Goal: Task Accomplishment & Management: Complete application form

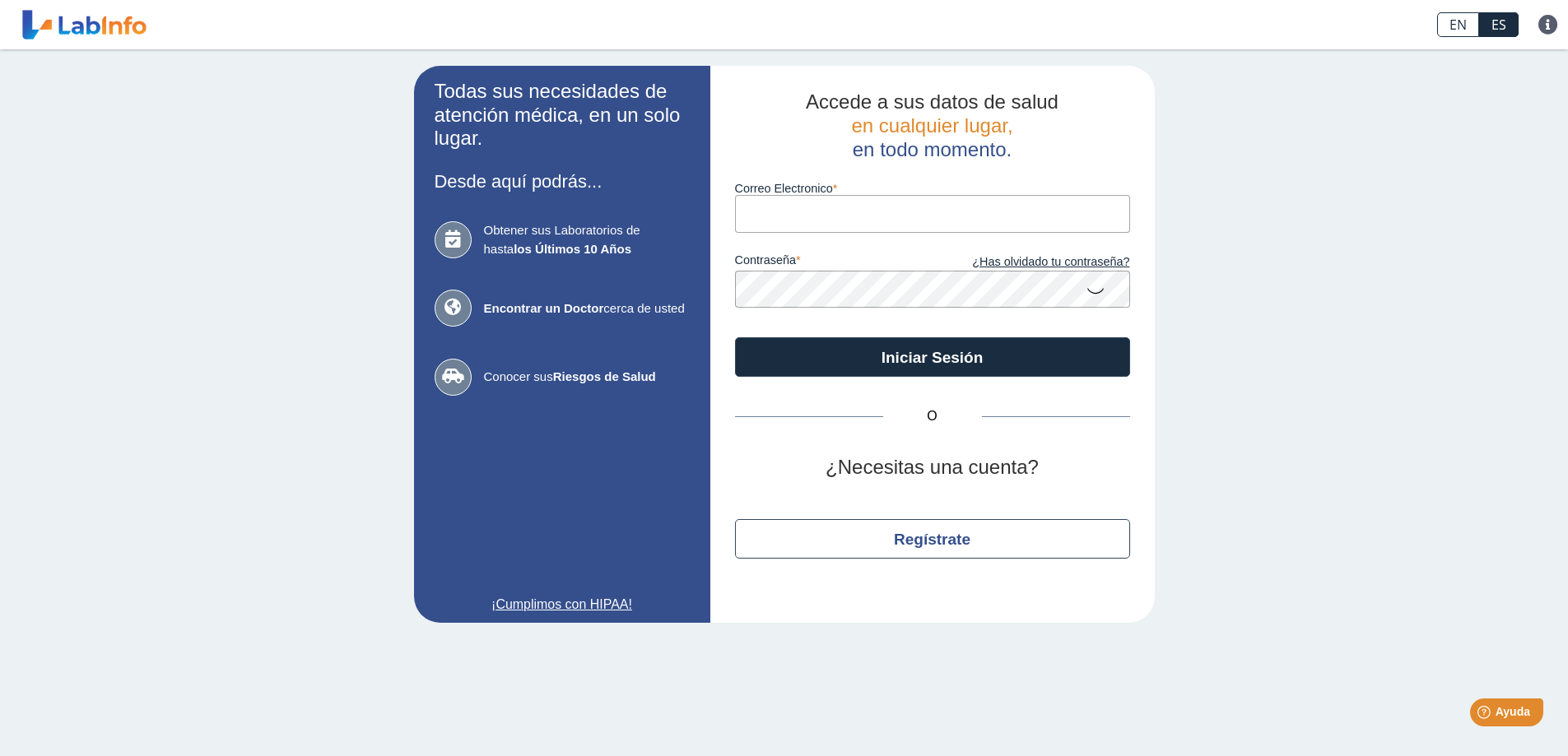
click at [1243, 73] on div "Todas sus necesidades de atención médica, en un solo lugar. Desde aquí podrás..…" at bounding box center [784, 344] width 1568 height 590
click at [824, 274] on form "Correo Electronico contraseña ¿Has olvidado tu contraseña? Iniciar Sesión" at bounding box center [932, 269] width 395 height 216
type input "[EMAIL_ADDRESS][DOMAIN_NAME]"
click at [1093, 288] on icon at bounding box center [1095, 290] width 20 height 32
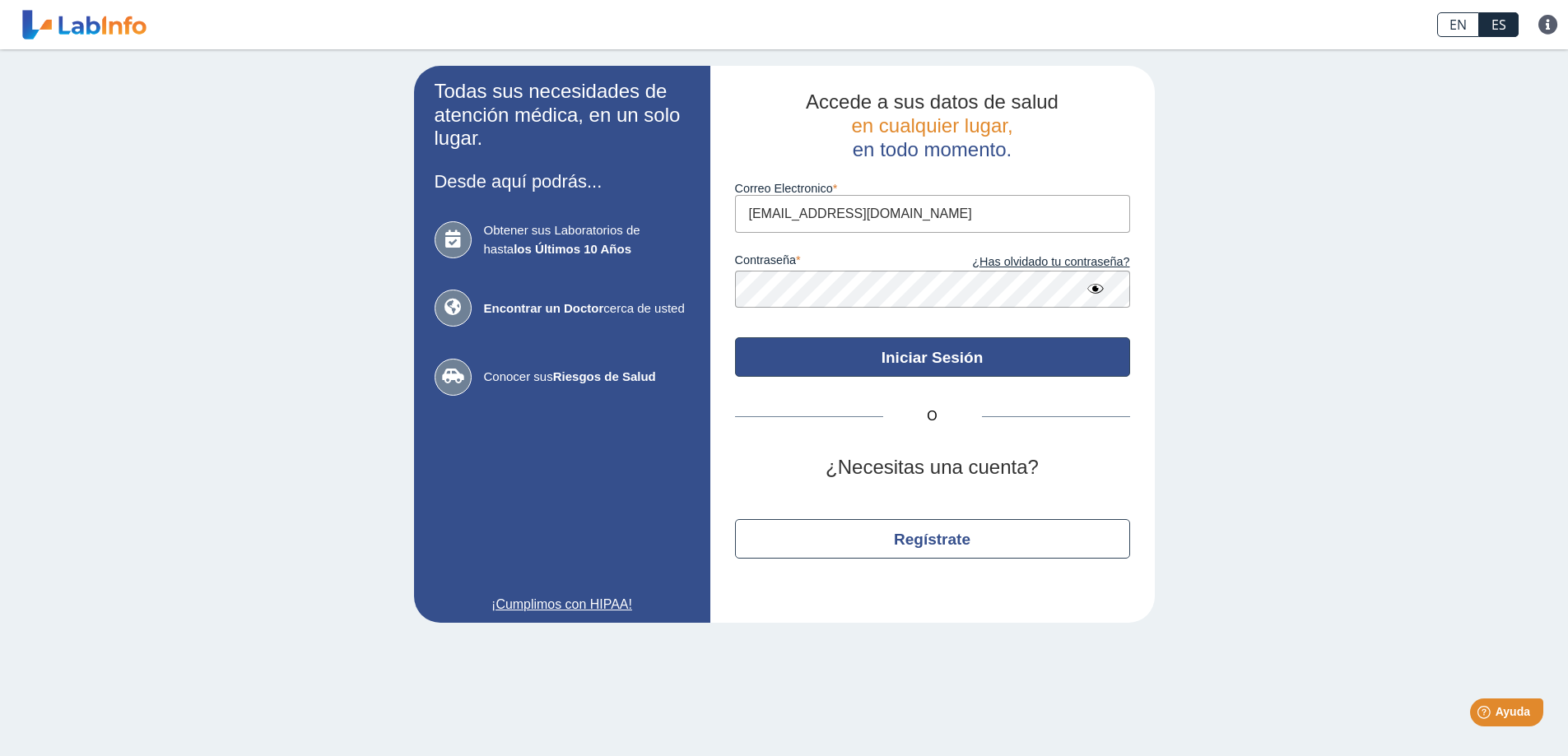
click at [897, 352] on button "Iniciar Sesión" at bounding box center [932, 357] width 395 height 40
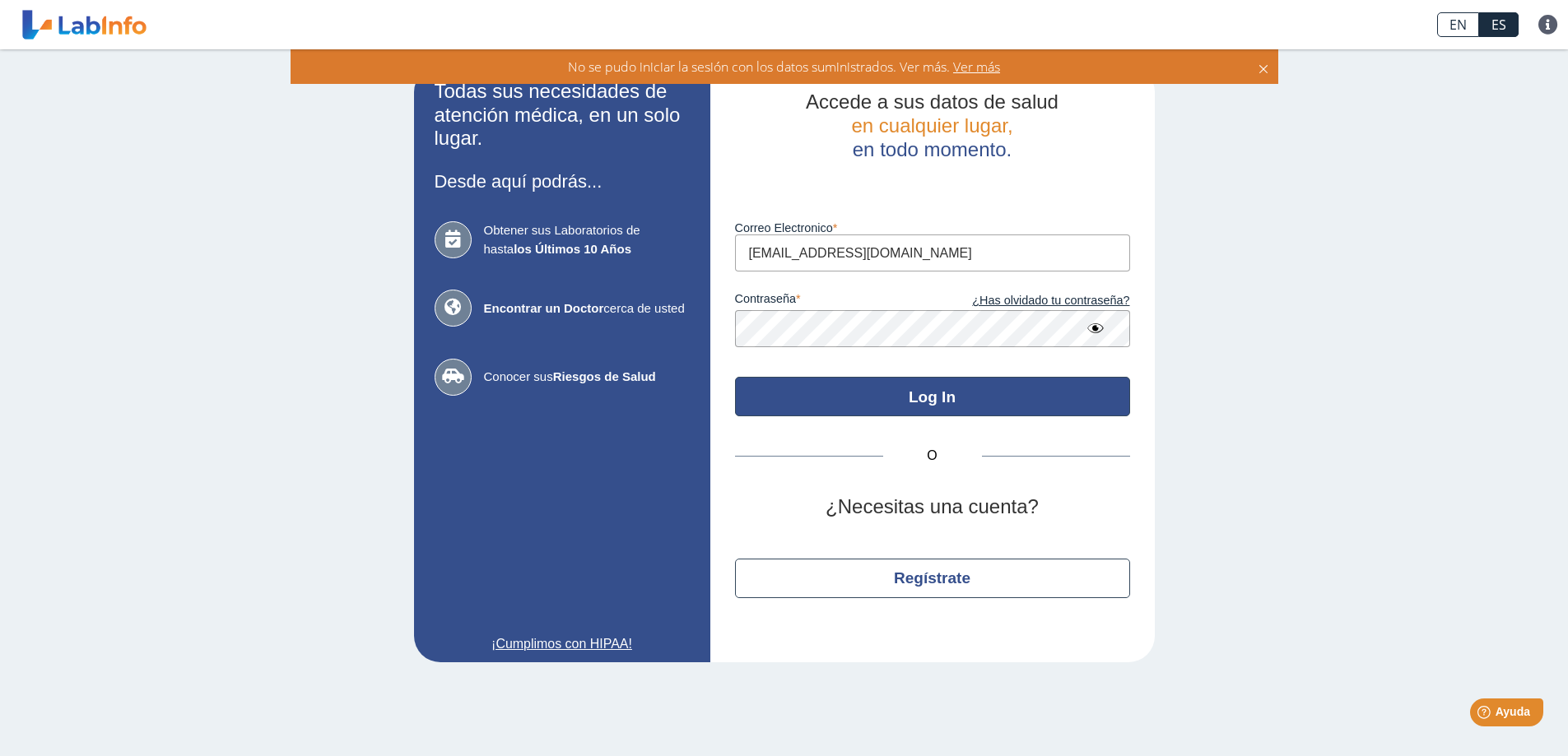
click at [930, 392] on button "Log In" at bounding box center [932, 397] width 395 height 40
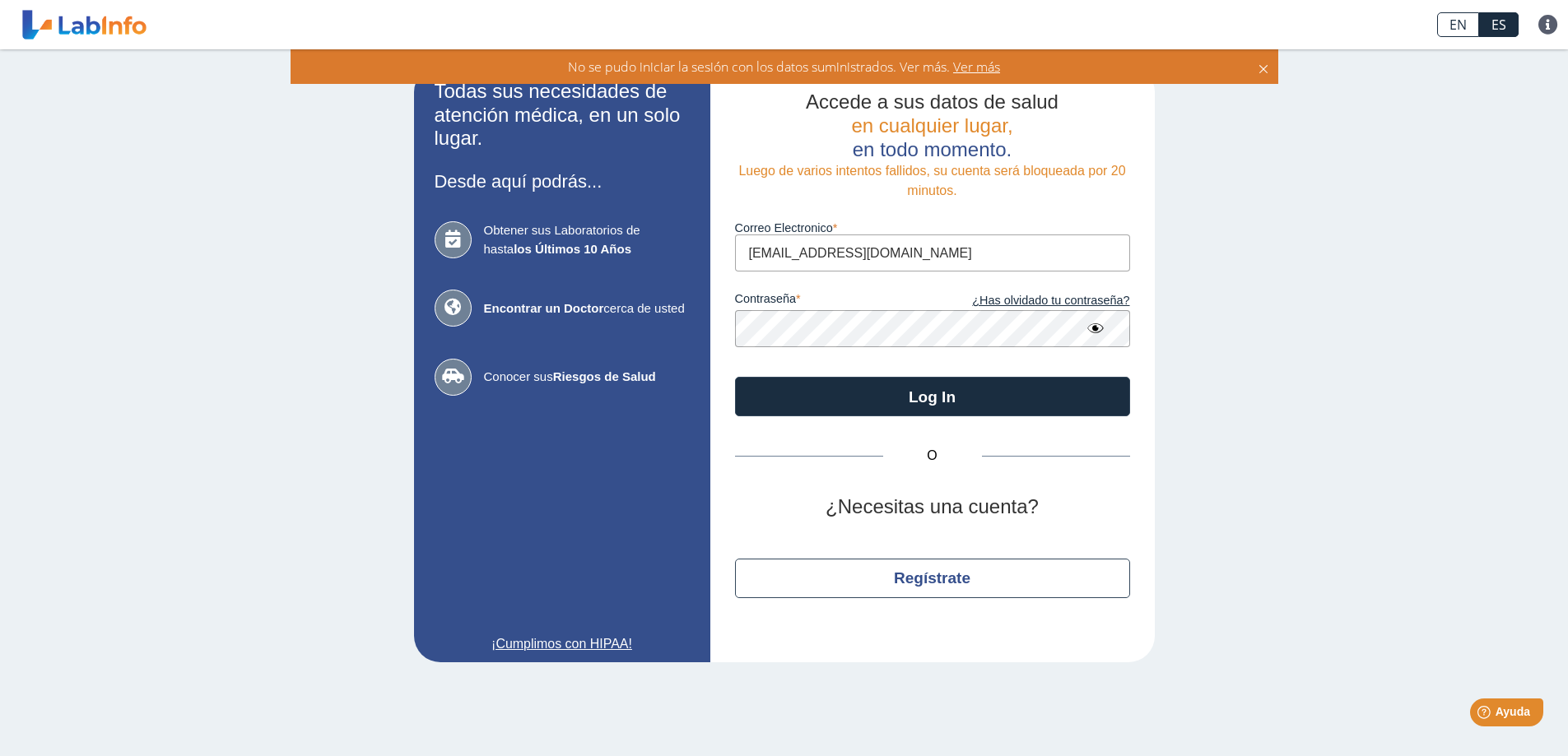
click at [1172, 334] on div "Todas sus necesidades de atención médica, en un solo lugar. Desde aquí podrás..…" at bounding box center [784, 364] width 1568 height 629
drag, startPoint x: 1464, startPoint y: 416, endPoint x: 1426, endPoint y: 422, distance: 38.5
click at [1271, 662] on div "Todas sus necesidades de atención médica, en un solo lugar. Desde aquí podrás..…" at bounding box center [784, 364] width 1568 height 629
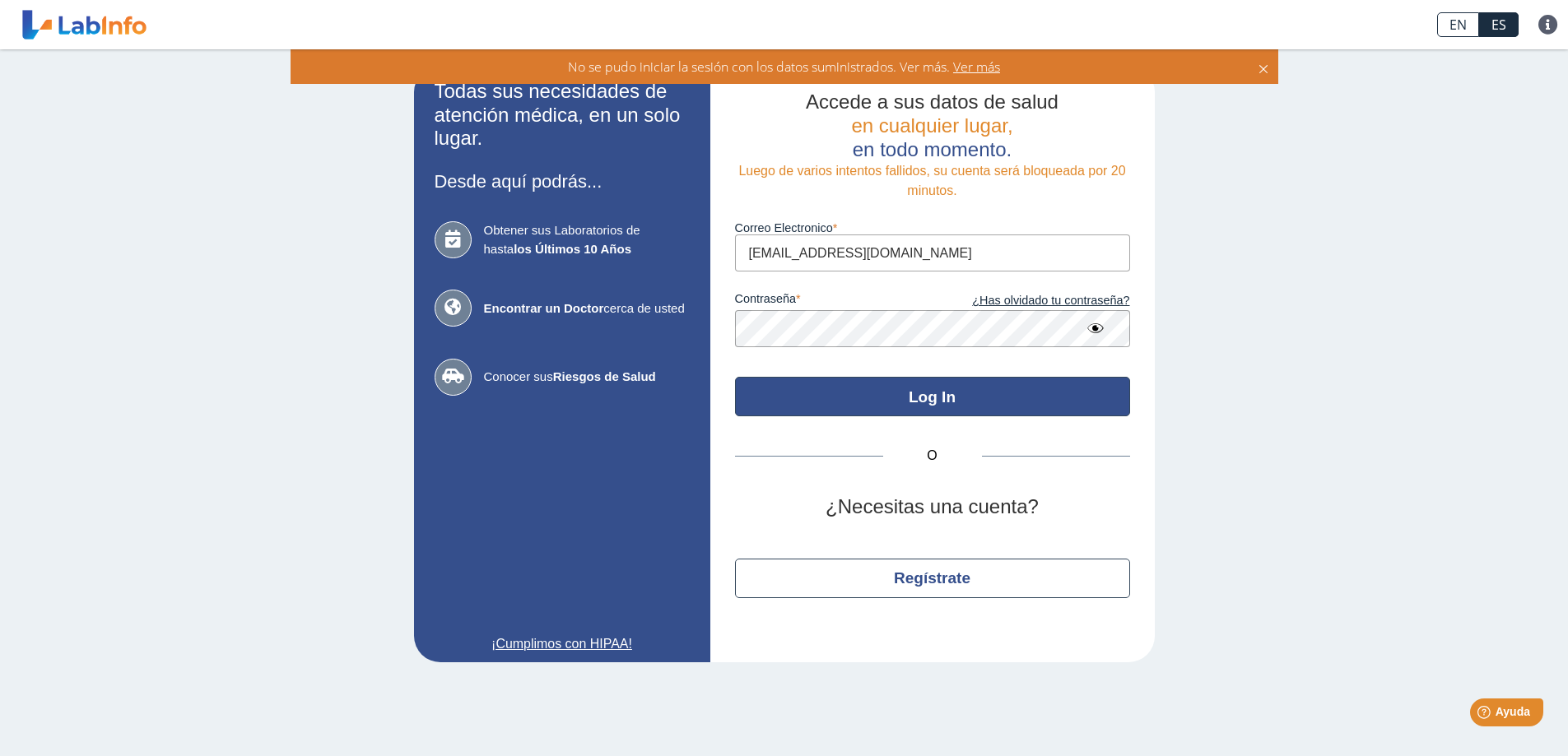
click at [918, 390] on button "Log In" at bounding box center [932, 397] width 395 height 40
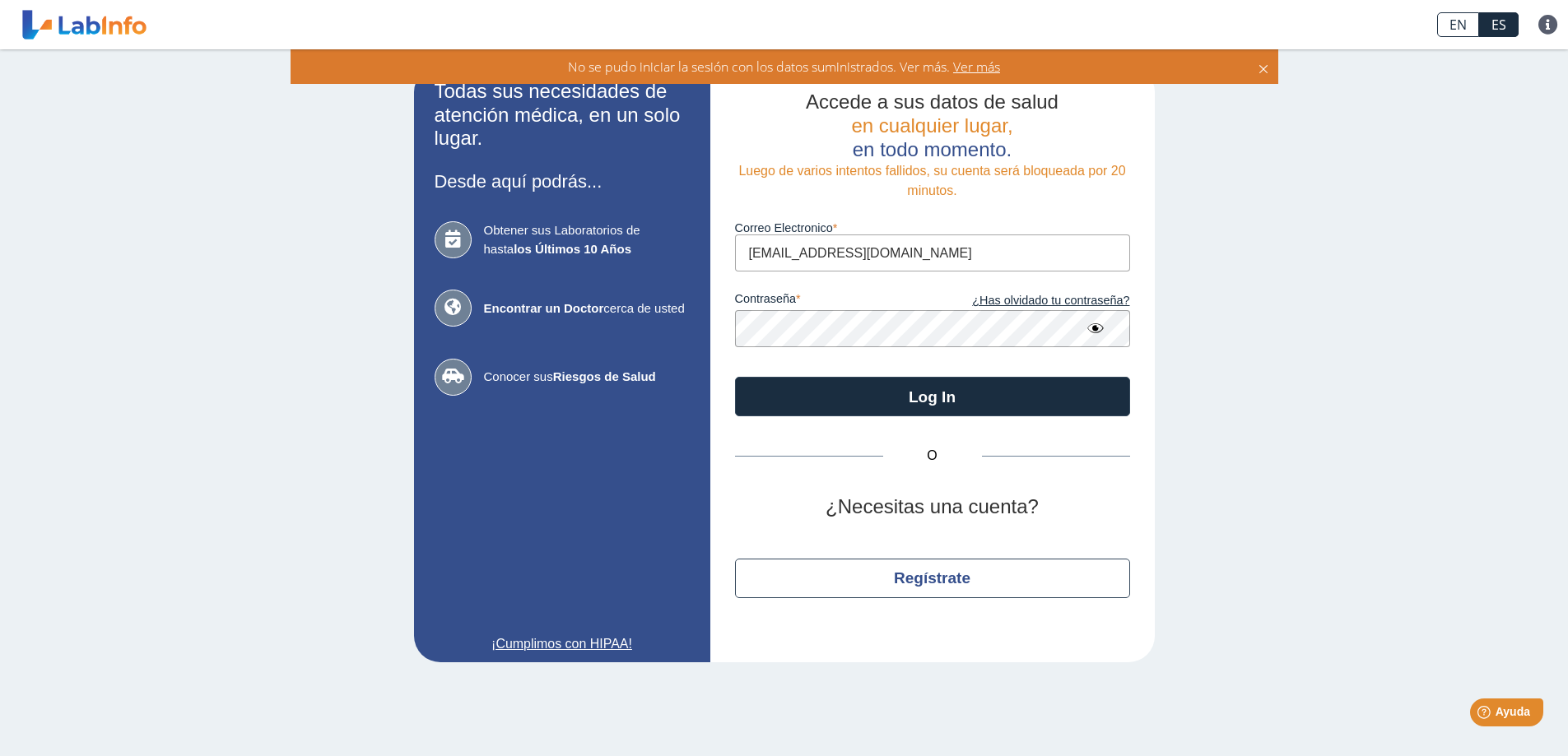
click at [996, 252] on input "[EMAIL_ADDRESS][DOMAIN_NAME]" at bounding box center [932, 252] width 395 height 37
click at [995, 252] on input "[EMAIL_ADDRESS][DOMAIN_NAME]" at bounding box center [932, 252] width 395 height 37
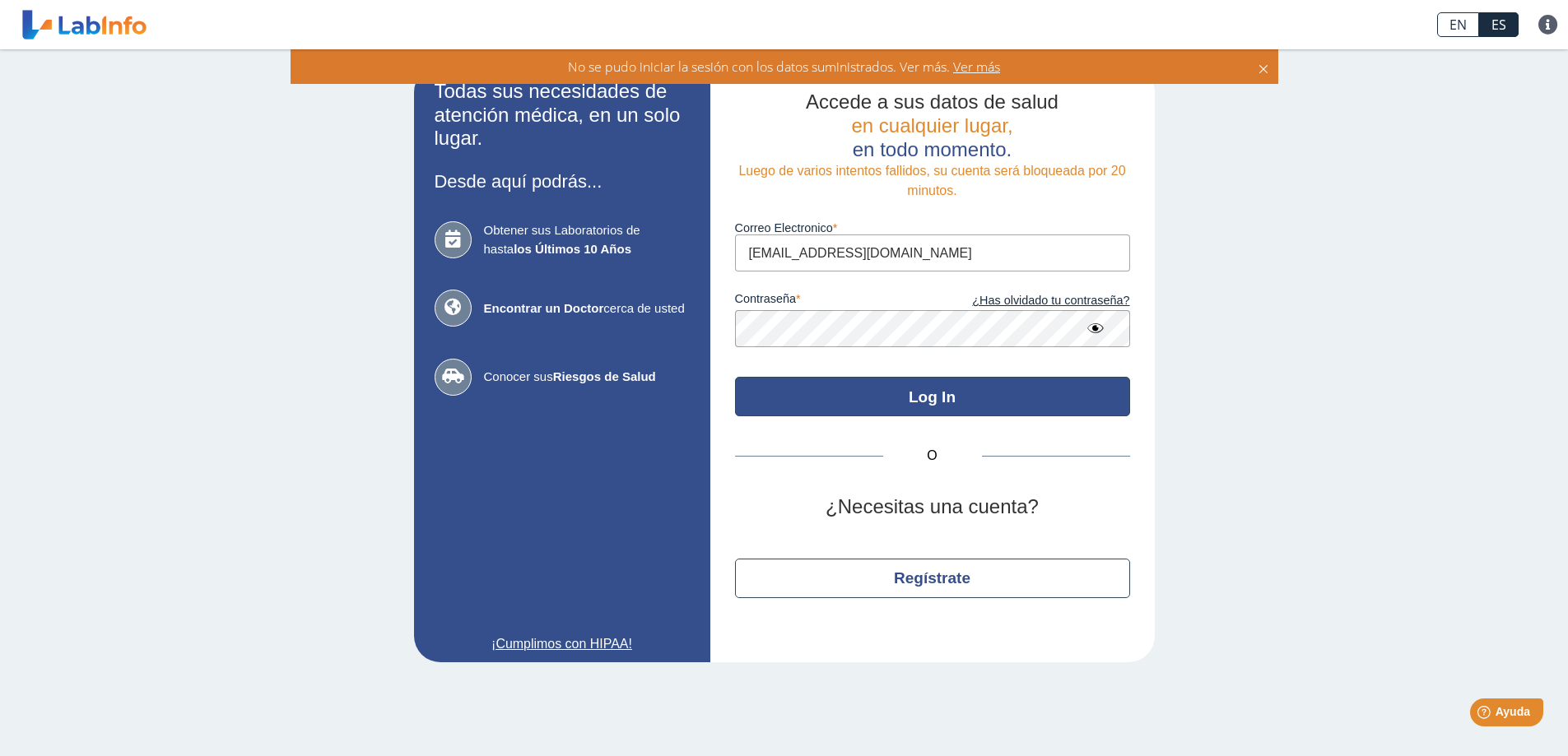
click at [936, 395] on button "Log In" at bounding box center [932, 397] width 395 height 40
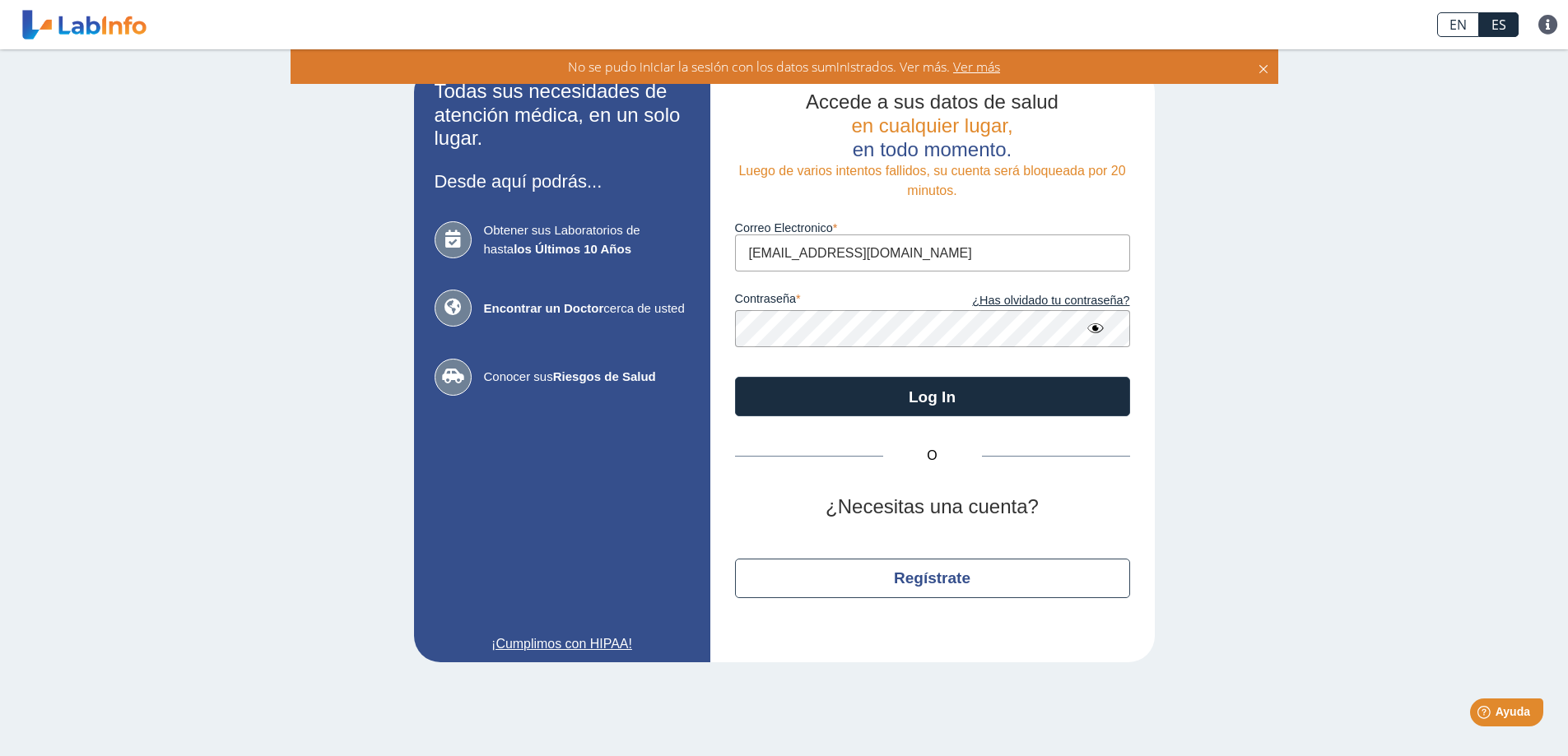
click at [921, 512] on h2 "¿Necesitas una cuenta?" at bounding box center [932, 508] width 395 height 24
click at [920, 509] on h2 "¿Necesitas una cuenta?" at bounding box center [932, 508] width 395 height 24
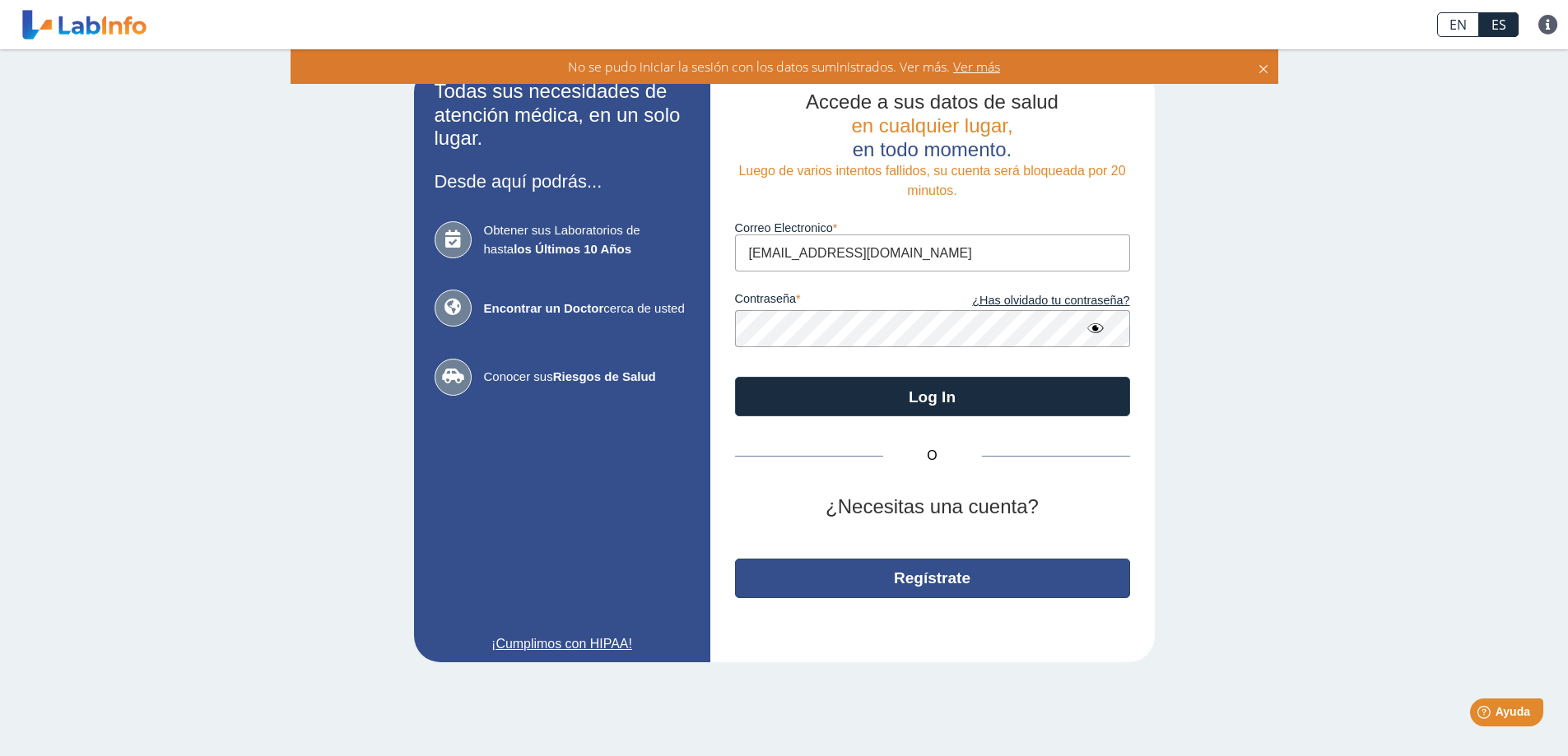
click at [918, 571] on button "Regístrate" at bounding box center [932, 579] width 395 height 40
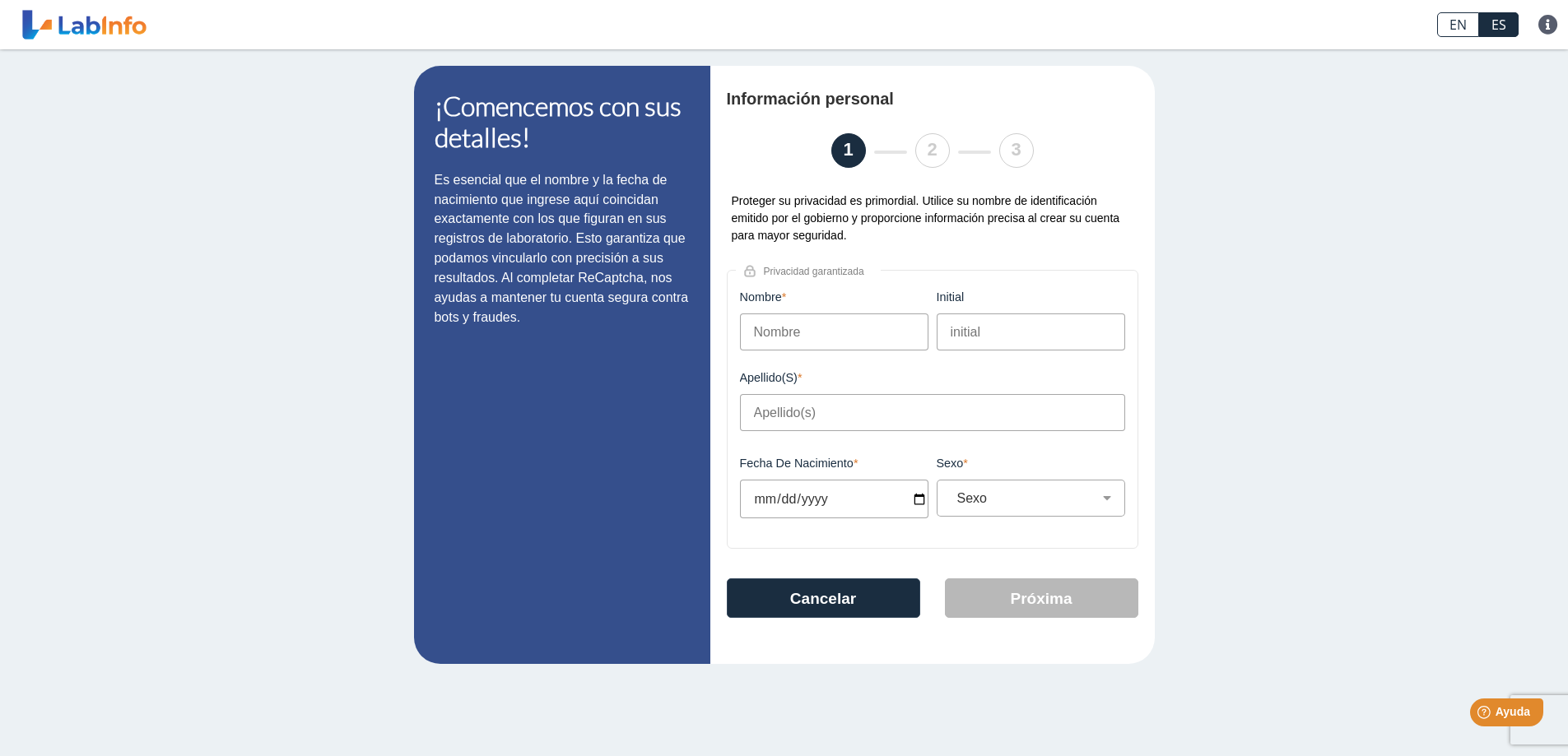
click at [815, 332] on input "Nombre" at bounding box center [834, 331] width 188 height 37
click at [816, 332] on input "Nombre" at bounding box center [834, 331] width 188 height 37
type input "j"
type input "[PERSON_NAME]"
click at [997, 337] on input "initial" at bounding box center [1031, 331] width 188 height 37
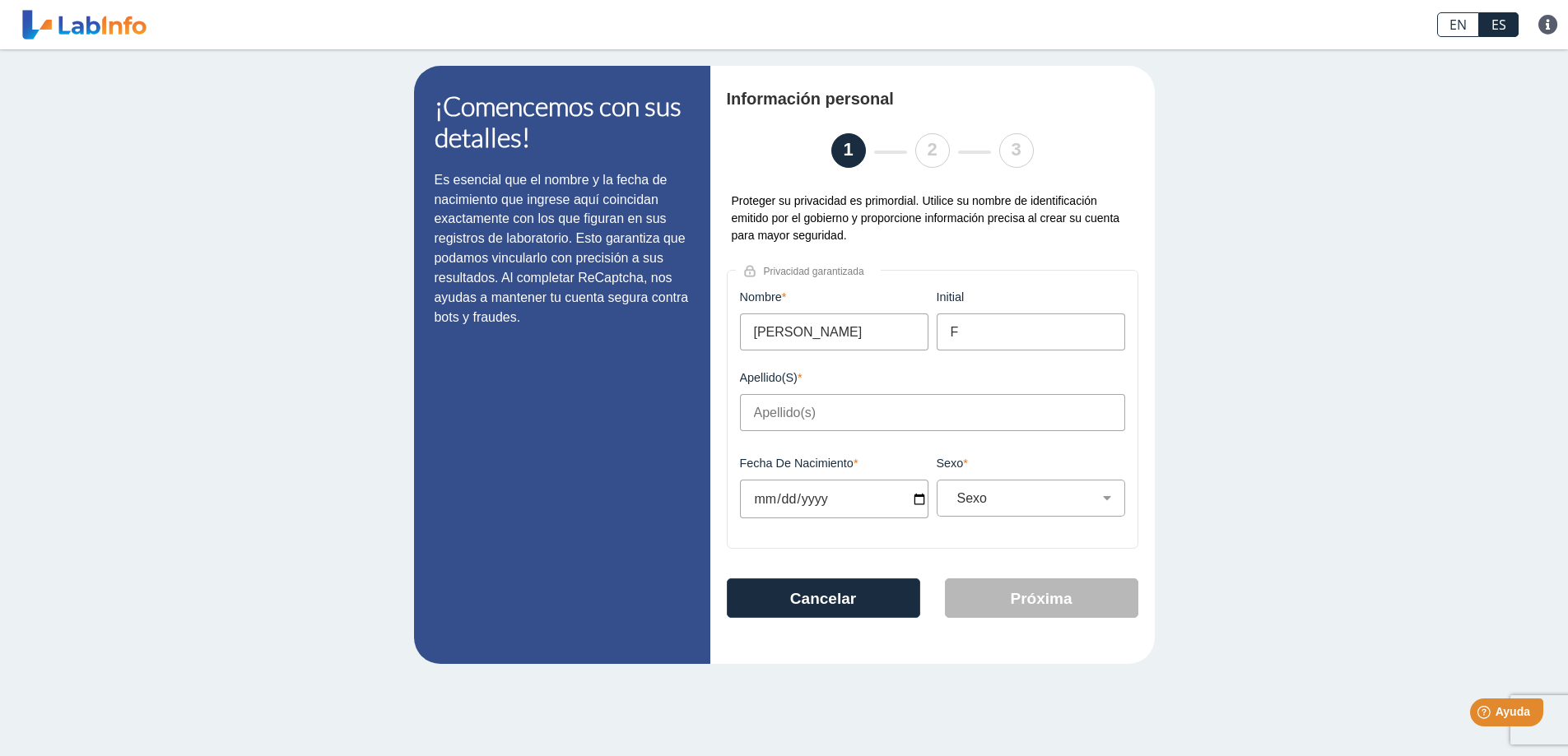
type input "F"
click at [756, 415] on input "Apellido(s)" at bounding box center [932, 412] width 385 height 37
click at [835, 593] on button "Cancelar" at bounding box center [823, 599] width 193 height 40
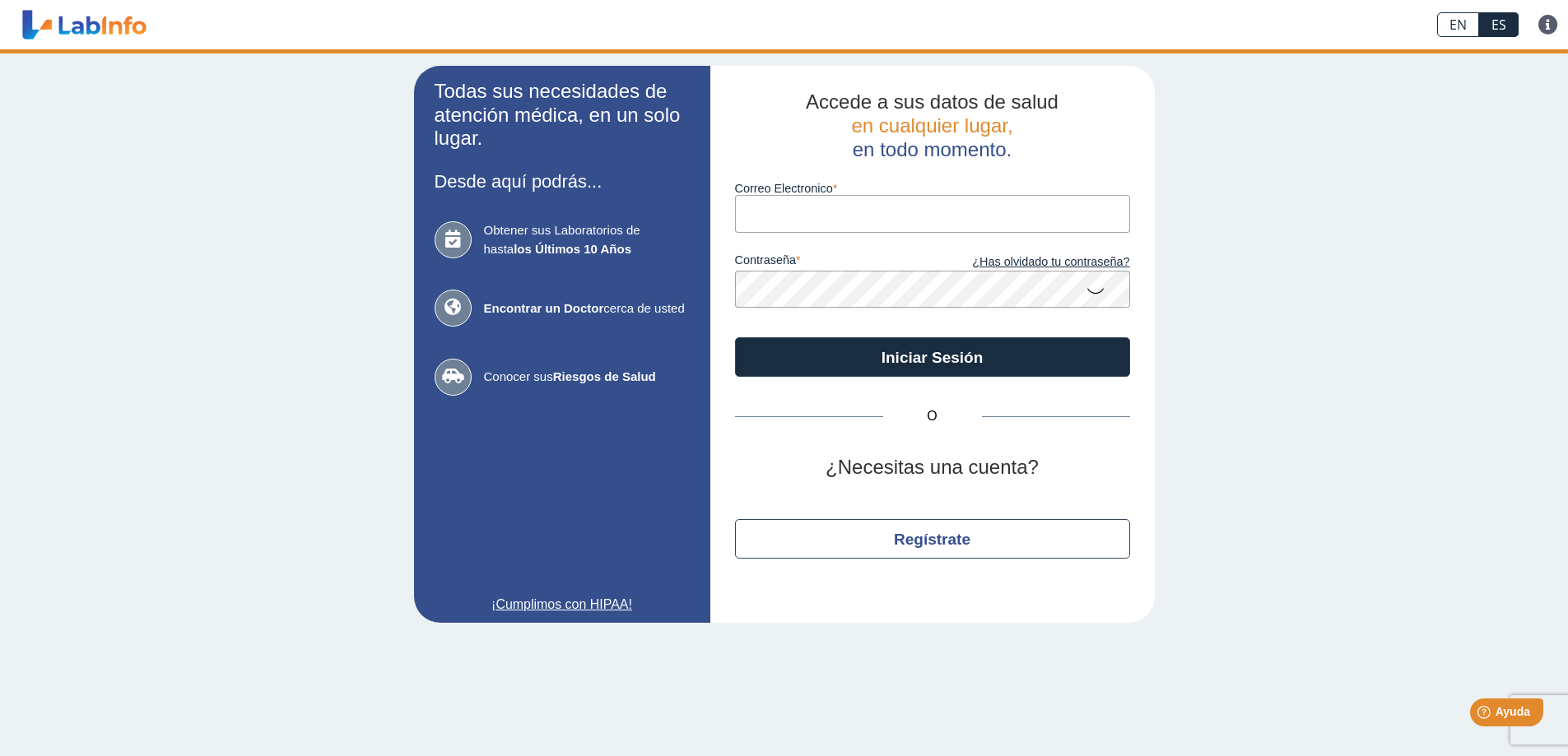
type input "[EMAIL_ADDRESS][DOMAIN_NAME]"
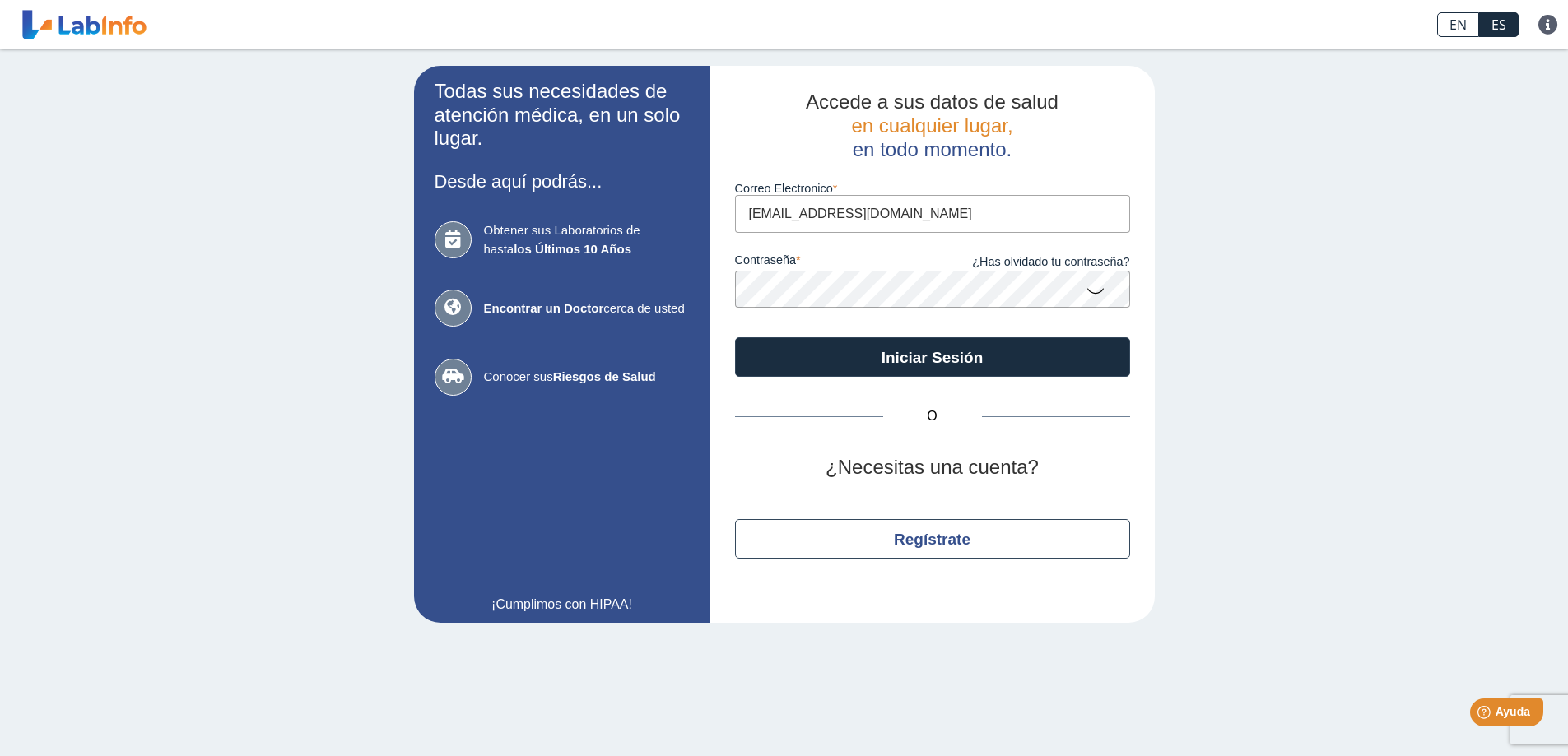
click at [1096, 282] on icon at bounding box center [1095, 290] width 20 height 32
click at [1096, 282] on icon at bounding box center [1095, 289] width 20 height 30
click at [1096, 282] on icon at bounding box center [1095, 290] width 20 height 32
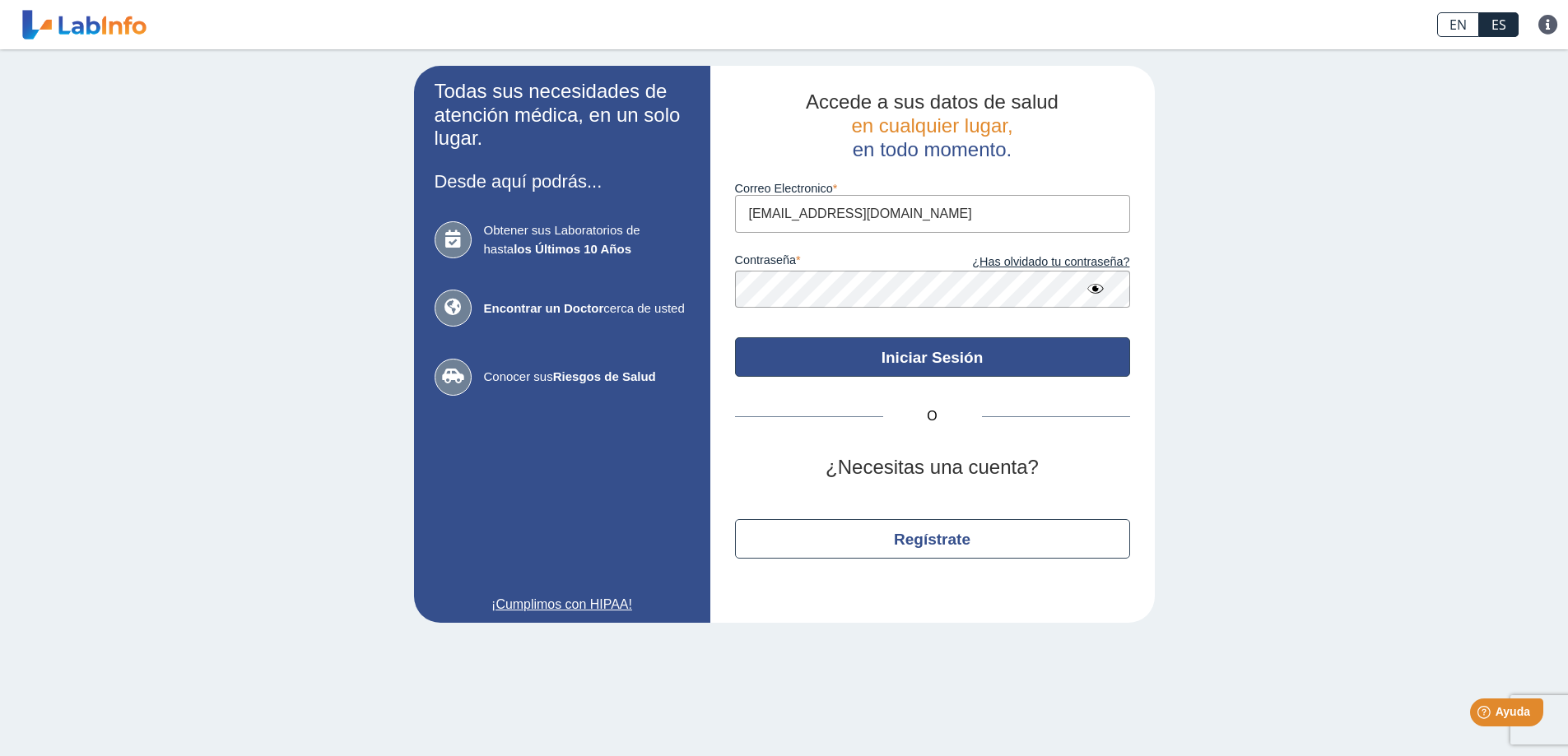
click at [942, 348] on button "Iniciar Sesión" at bounding box center [932, 357] width 395 height 40
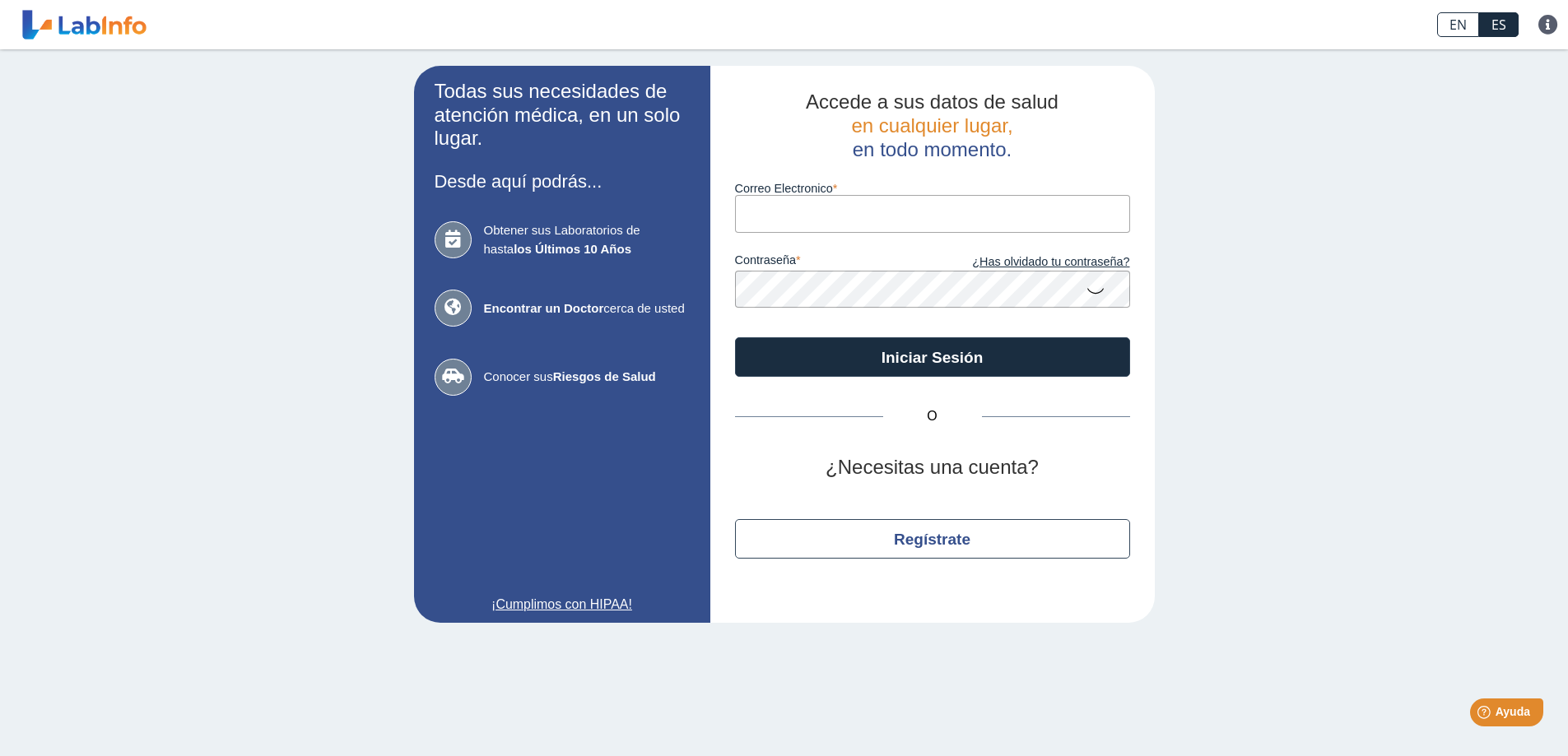
type input "[EMAIL_ADDRESS][DOMAIN_NAME]"
click at [1096, 291] on icon at bounding box center [1095, 290] width 20 height 32
click at [1224, 314] on div "Todas sus necesidades de atención médica, en un solo lugar. Desde aquí podrás..…" at bounding box center [784, 344] width 1568 height 590
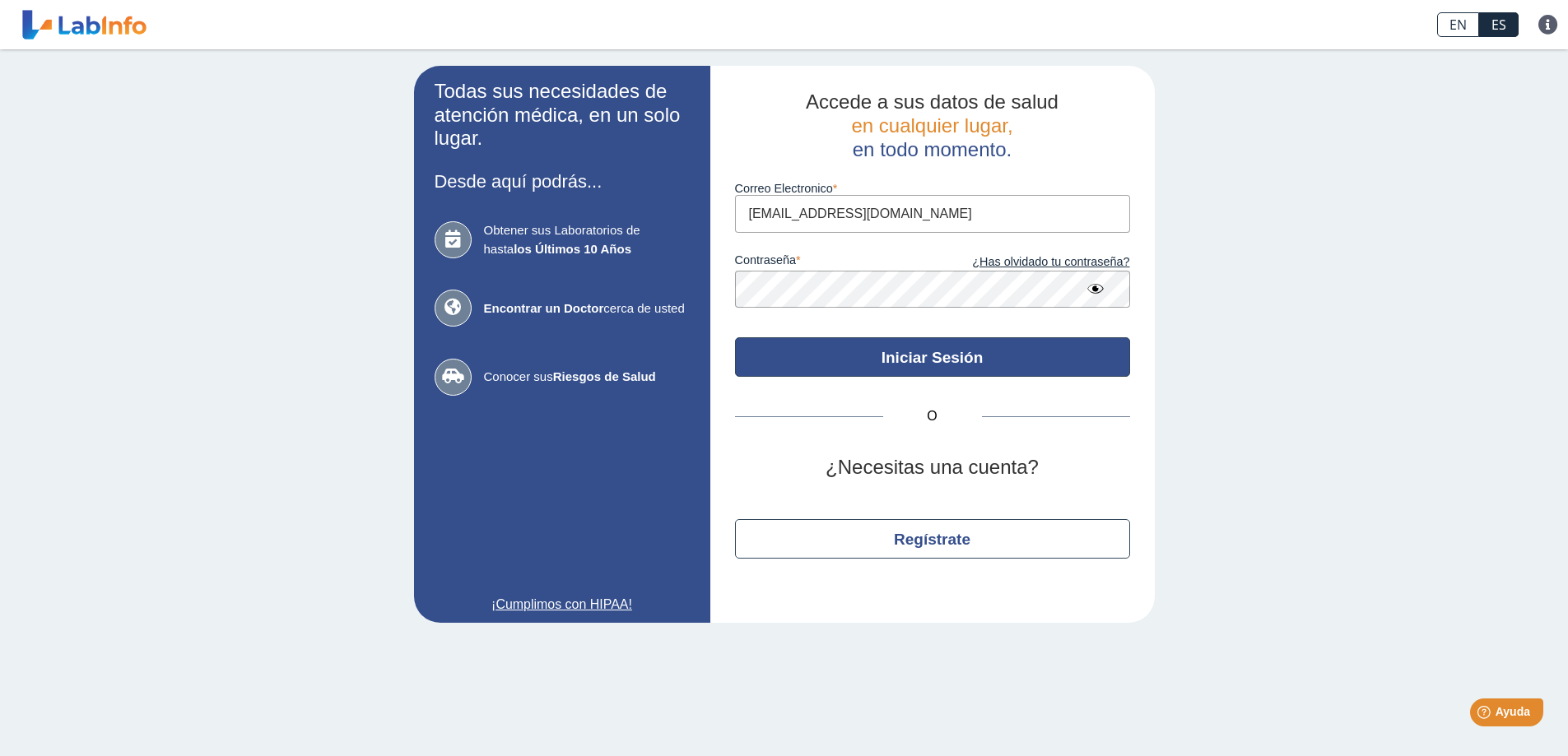
click at [908, 345] on button "Iniciar Sesión" at bounding box center [932, 357] width 395 height 40
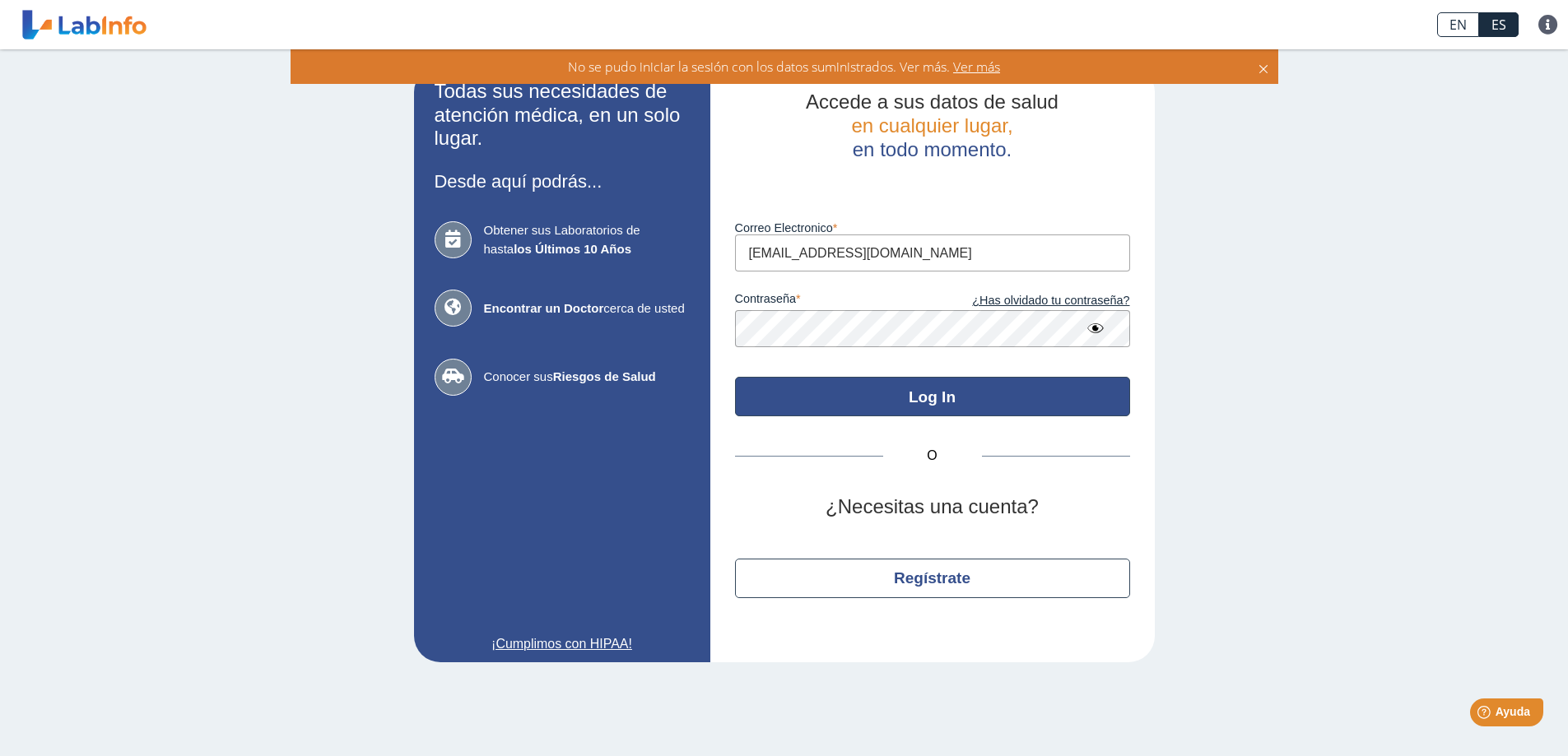
click at [951, 399] on button "Log In" at bounding box center [932, 397] width 395 height 40
click at [949, 396] on button "Log In" at bounding box center [932, 397] width 395 height 40
click at [948, 394] on button "Log In" at bounding box center [932, 397] width 395 height 40
click at [945, 391] on button "Log In" at bounding box center [932, 397] width 395 height 40
click at [939, 386] on button "Log In" at bounding box center [932, 397] width 395 height 40
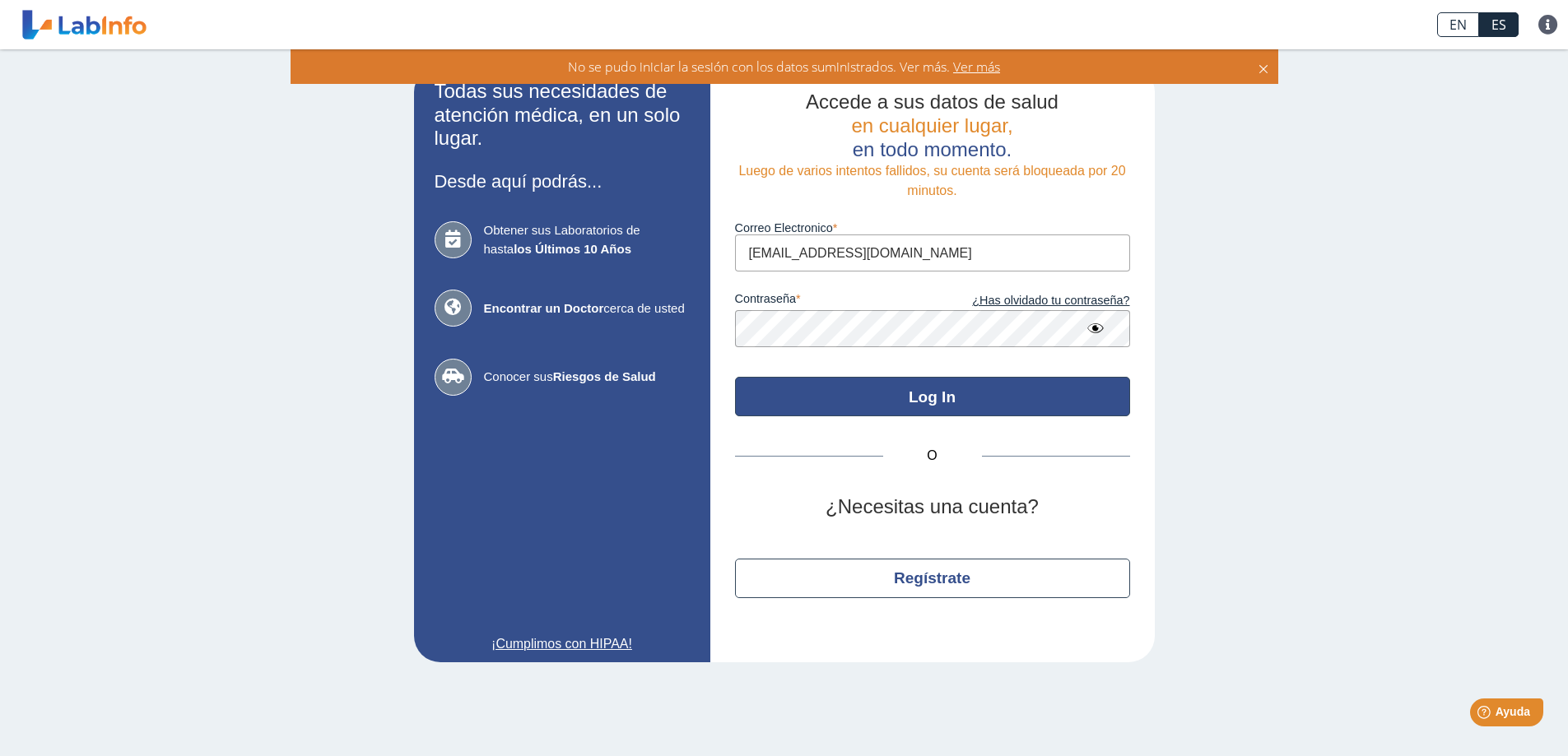
click at [939, 384] on button "Log In" at bounding box center [932, 397] width 395 height 40
drag, startPoint x: 934, startPoint y: 379, endPoint x: 951, endPoint y: 352, distance: 31.9
click at [931, 375] on form "Luego de varios intentos fallidos, su cuenta será bloqueada por 20 minutos. Cor…" at bounding box center [932, 289] width 395 height 255
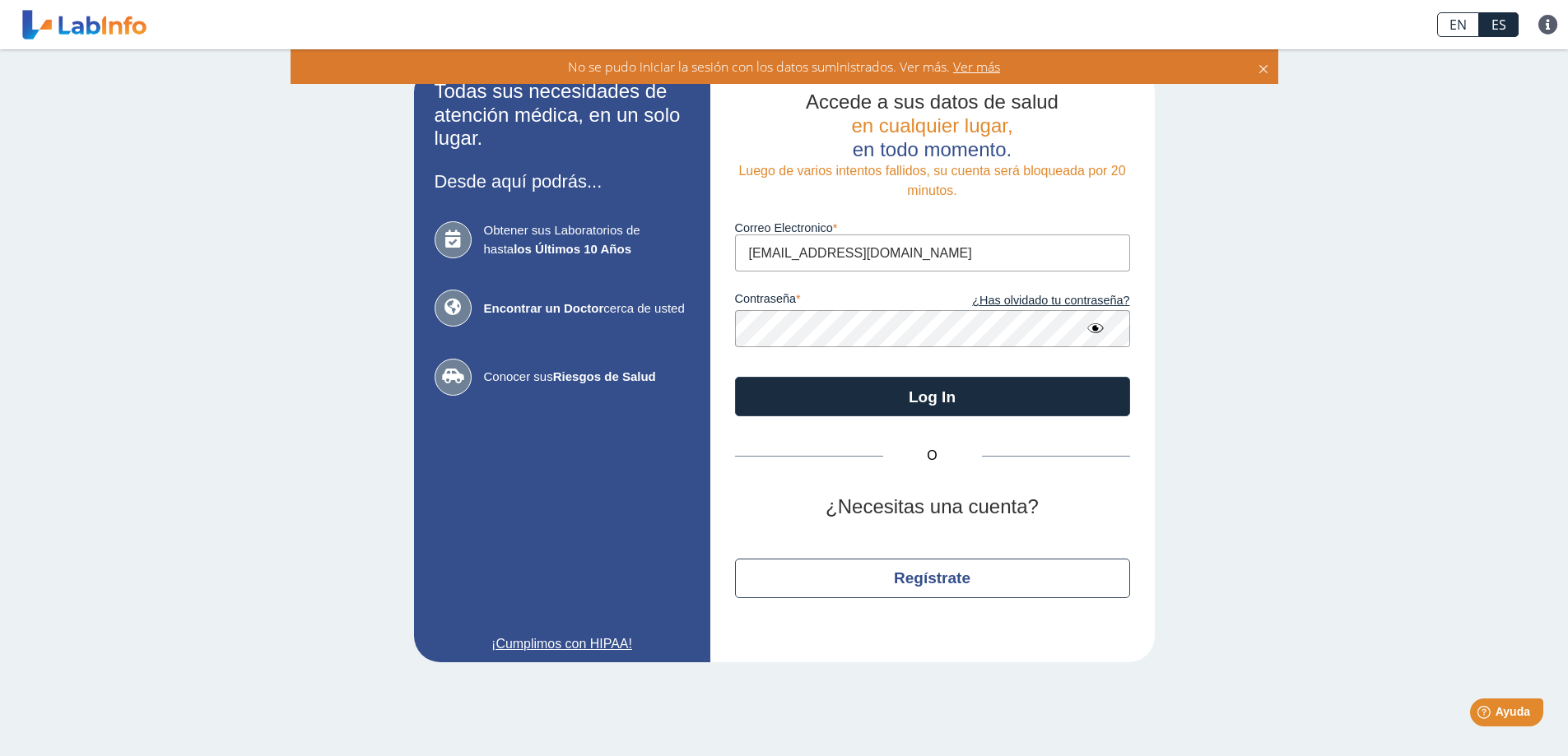
click at [1260, 61] on icon at bounding box center [1262, 66] width 13 height 18
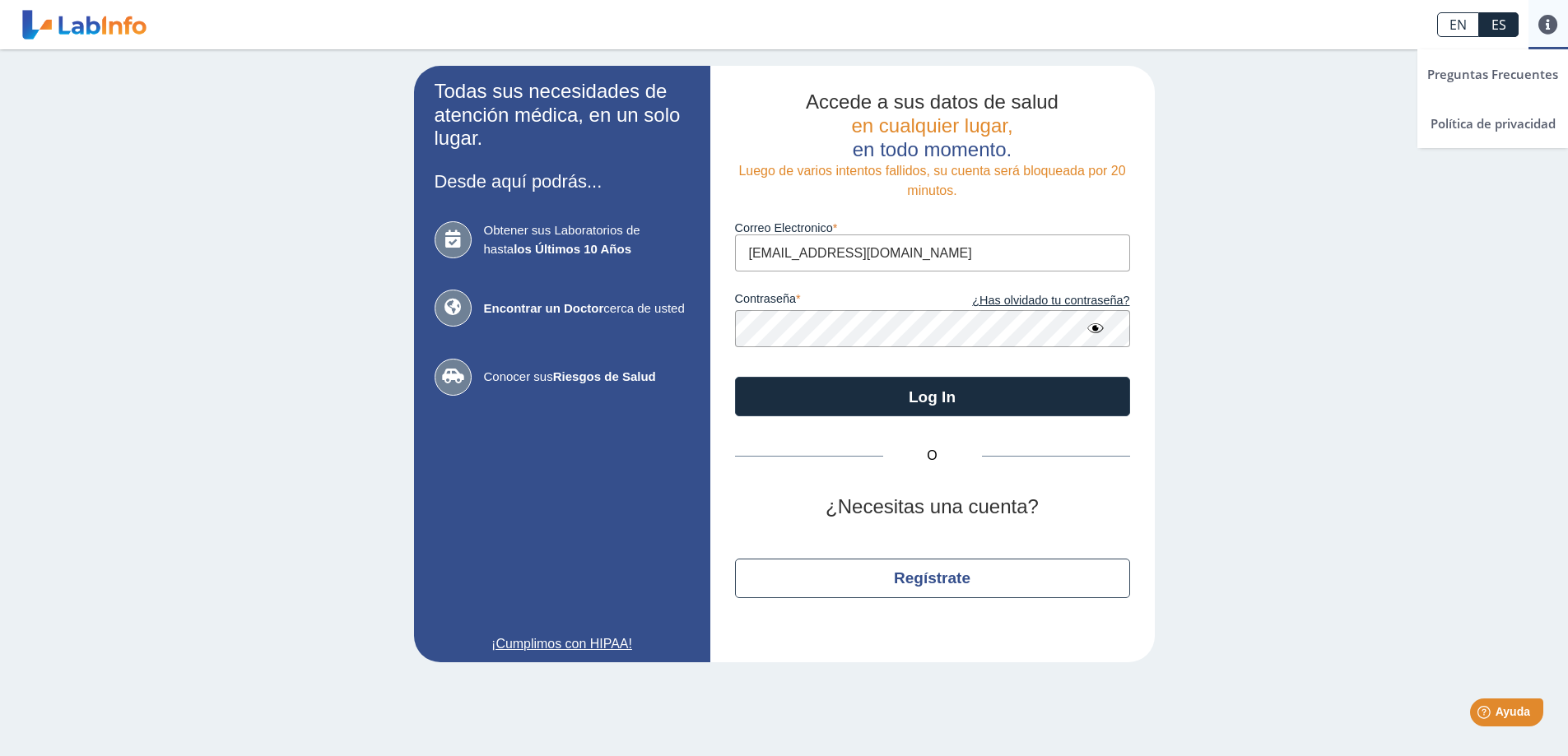
click at [1548, 22] on link at bounding box center [1548, 25] width 40 height 20
click at [1543, 20] on link at bounding box center [1548, 25] width 40 height 20
drag, startPoint x: 1543, startPoint y: 19, endPoint x: 1520, endPoint y: 43, distance: 33.2
click at [1529, 32] on link at bounding box center [1548, 25] width 40 height 20
click at [1515, 69] on link "Preguntas Frecuentes" at bounding box center [1492, 74] width 150 height 49
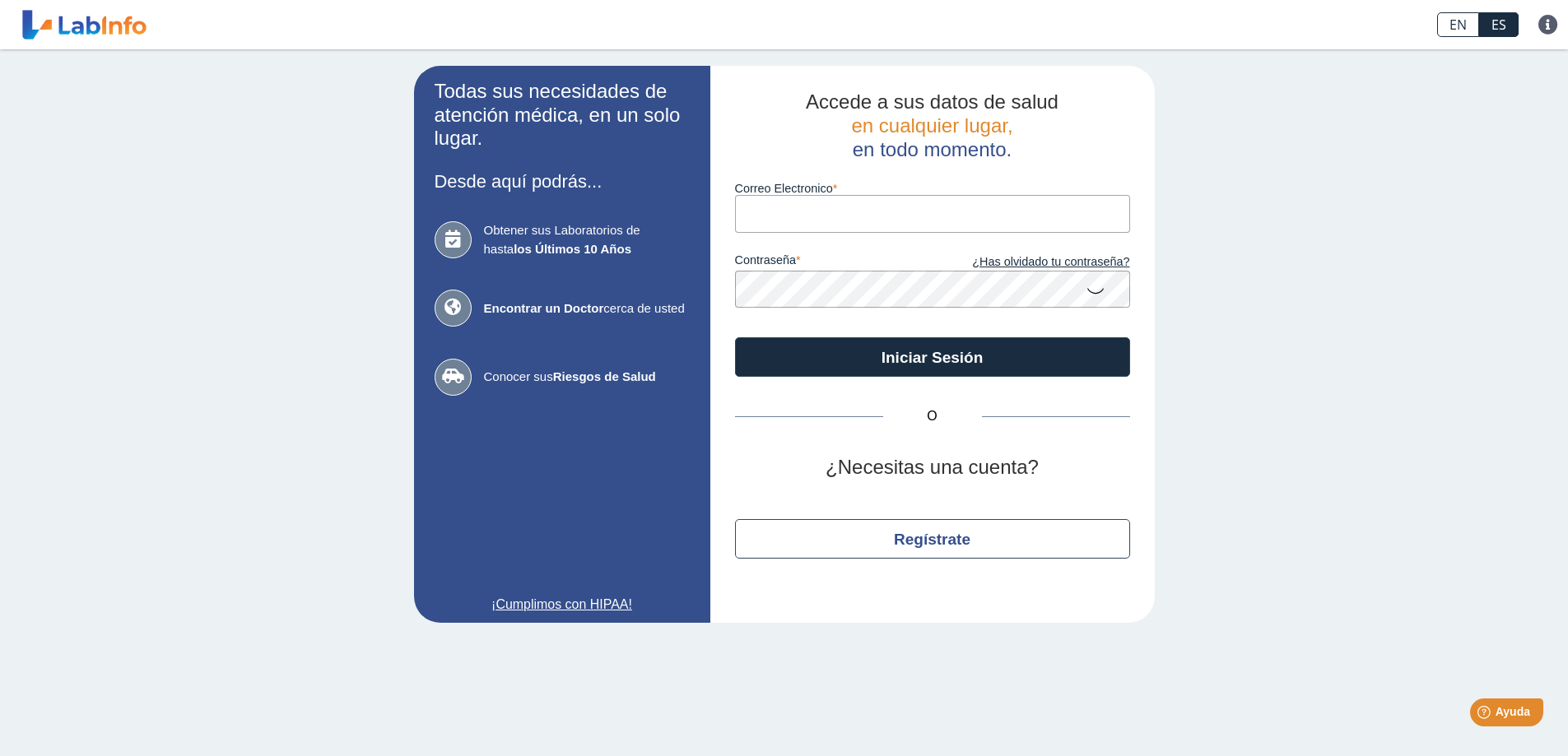
type input "[EMAIL_ADDRESS][DOMAIN_NAME]"
click at [1098, 289] on icon at bounding box center [1095, 290] width 20 height 32
click at [1137, 377] on div "Accede a sus datos de salud en cualquier lugar, en todo momento. Correo Electro…" at bounding box center [932, 344] width 444 height 557
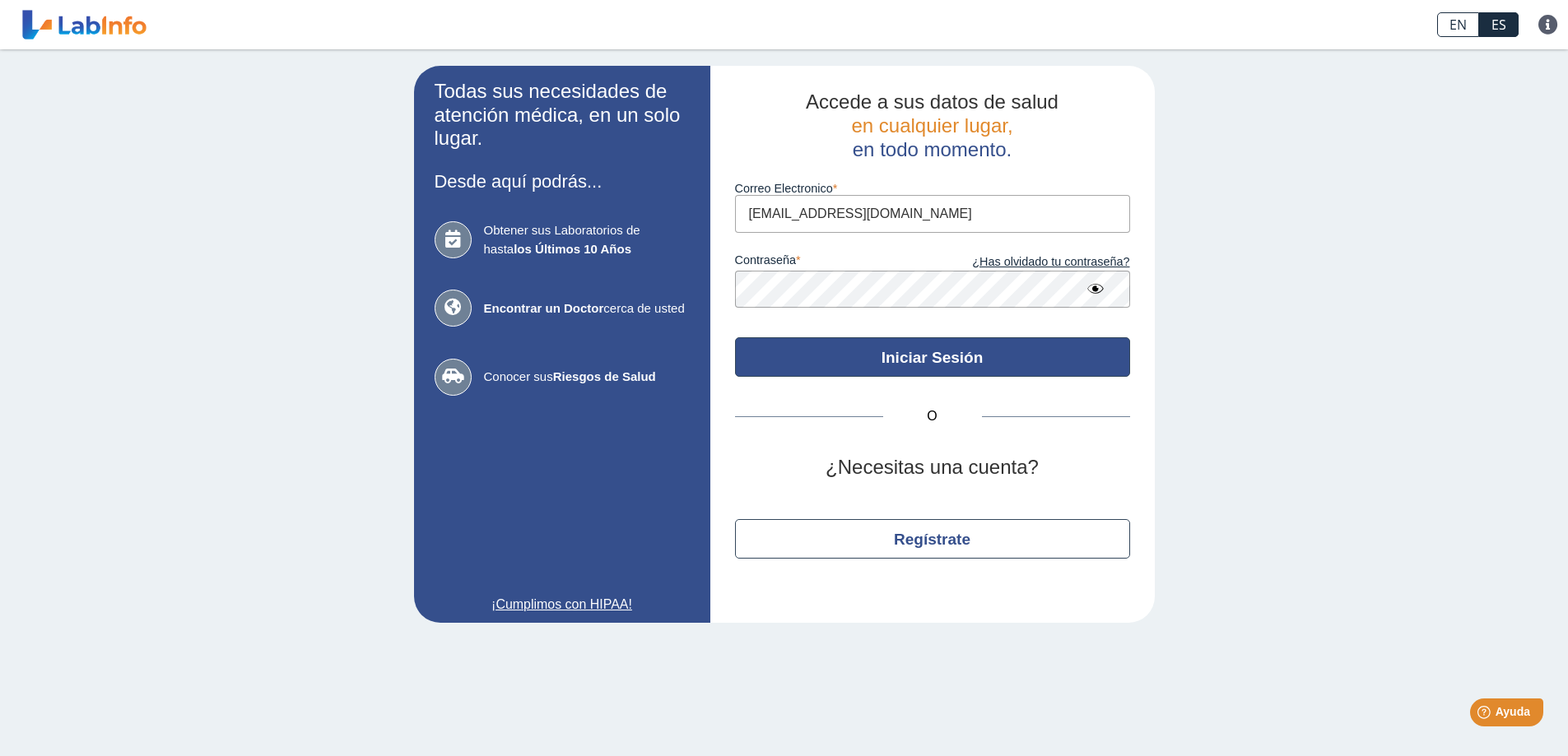
click at [938, 349] on button "Iniciar Sesión" at bounding box center [932, 357] width 395 height 40
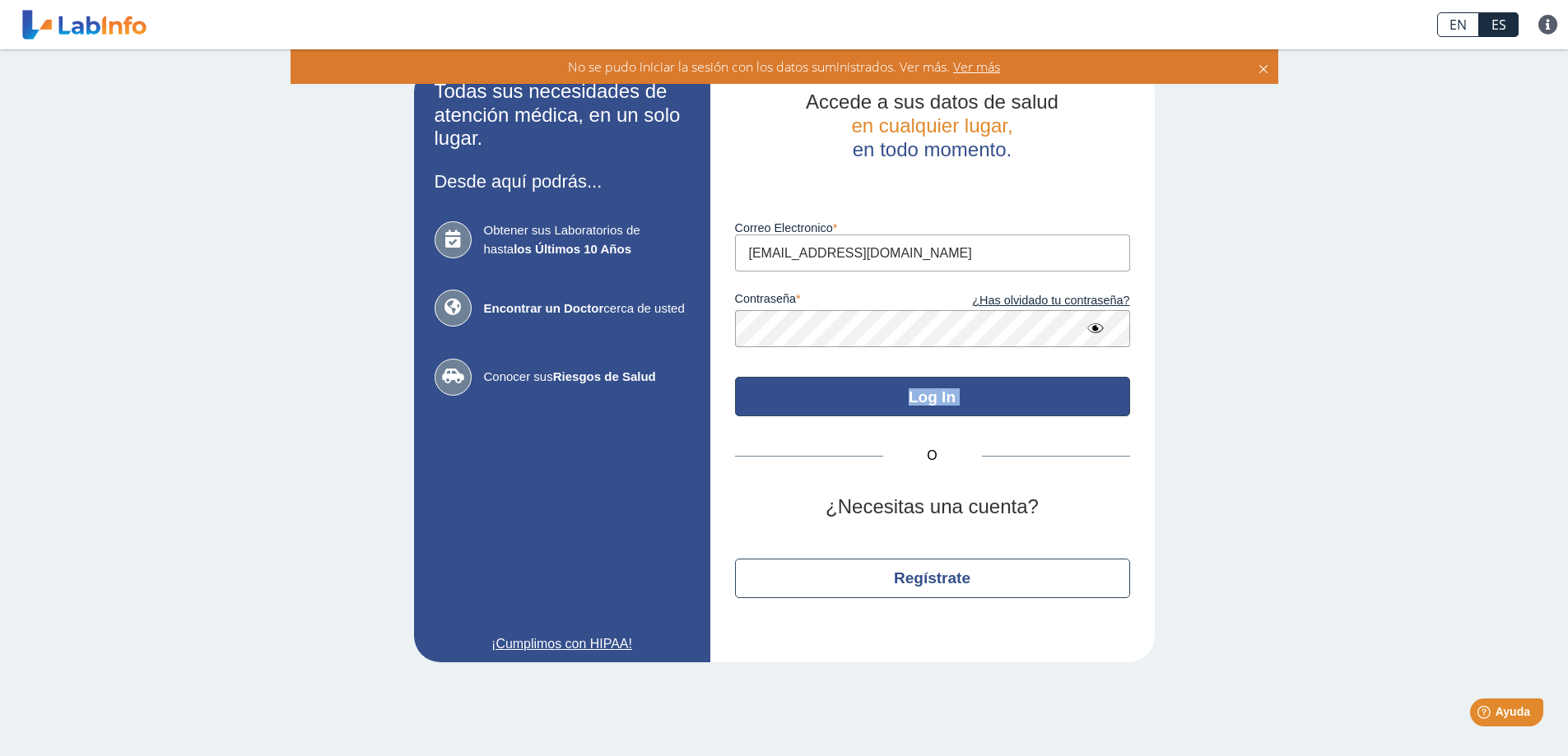
click at [941, 391] on button "Log In" at bounding box center [932, 397] width 395 height 40
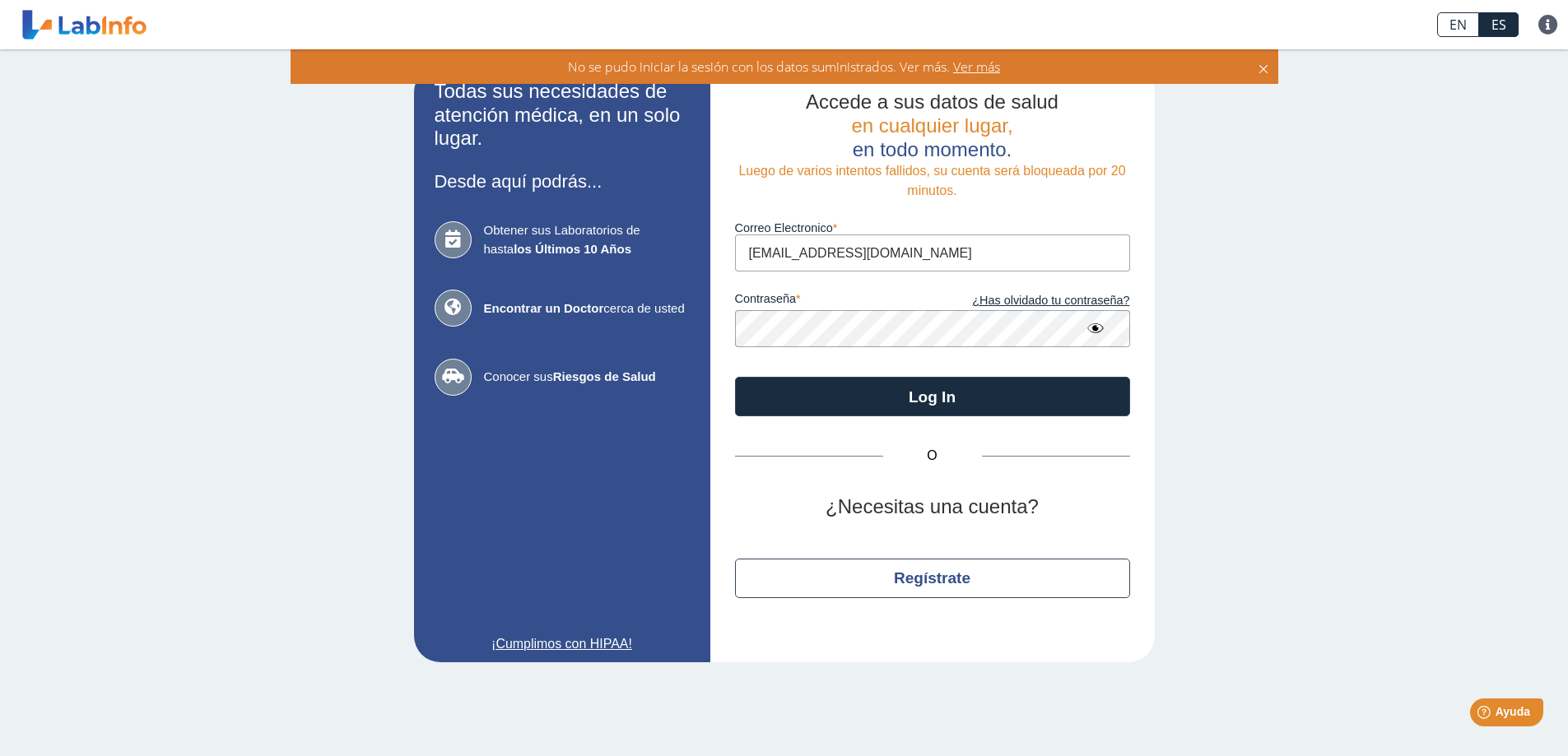
click at [1090, 322] on icon at bounding box center [1095, 329] width 20 height 30
click at [1090, 323] on icon at bounding box center [1095, 330] width 20 height 32
click at [1263, 65] on icon at bounding box center [1262, 66] width 13 height 18
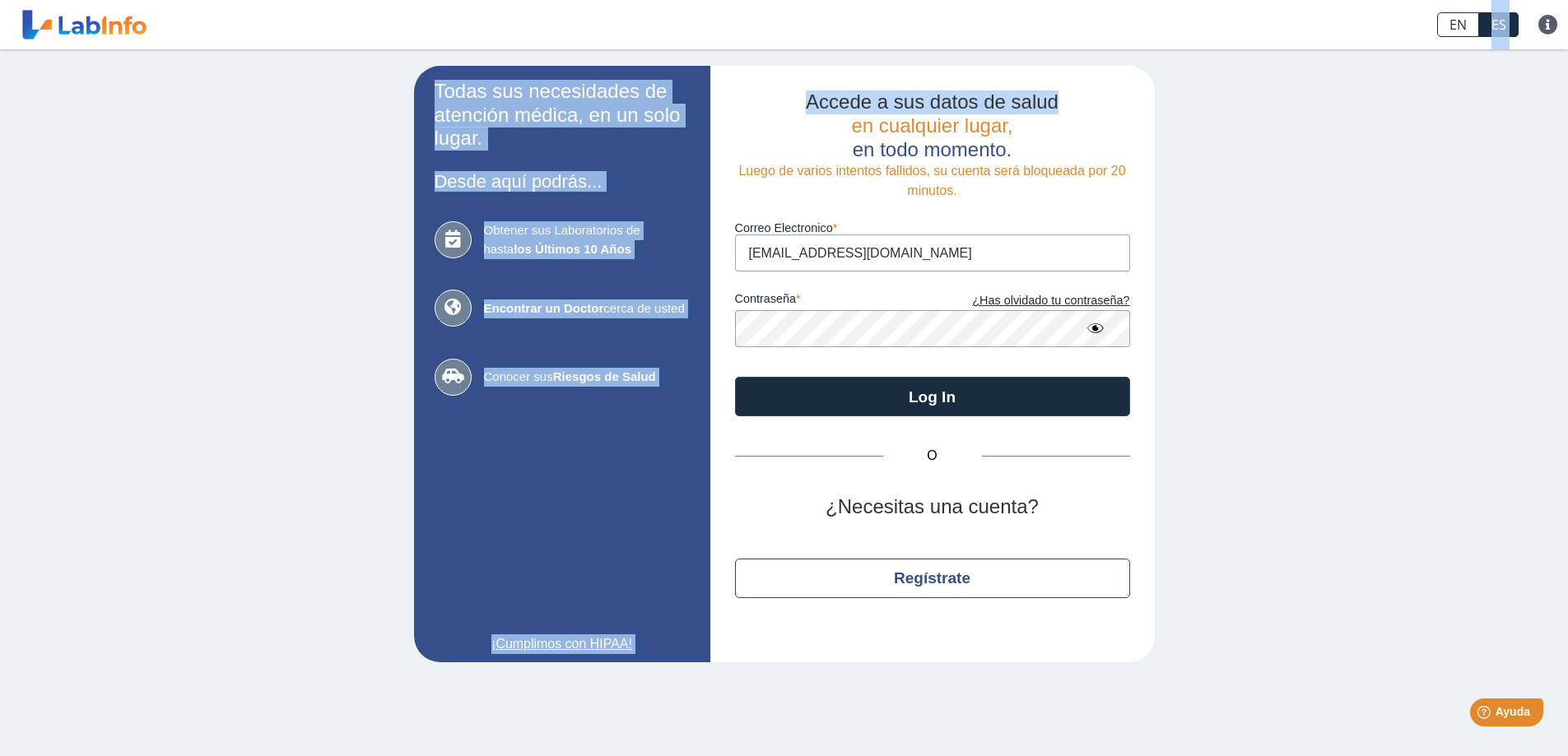
click at [1567, 78] on html "EN ES Preguntas Frecuentes Política de privacidad EN ES Preguntas Frecuentes Po…" at bounding box center [784, 378] width 1568 height 756
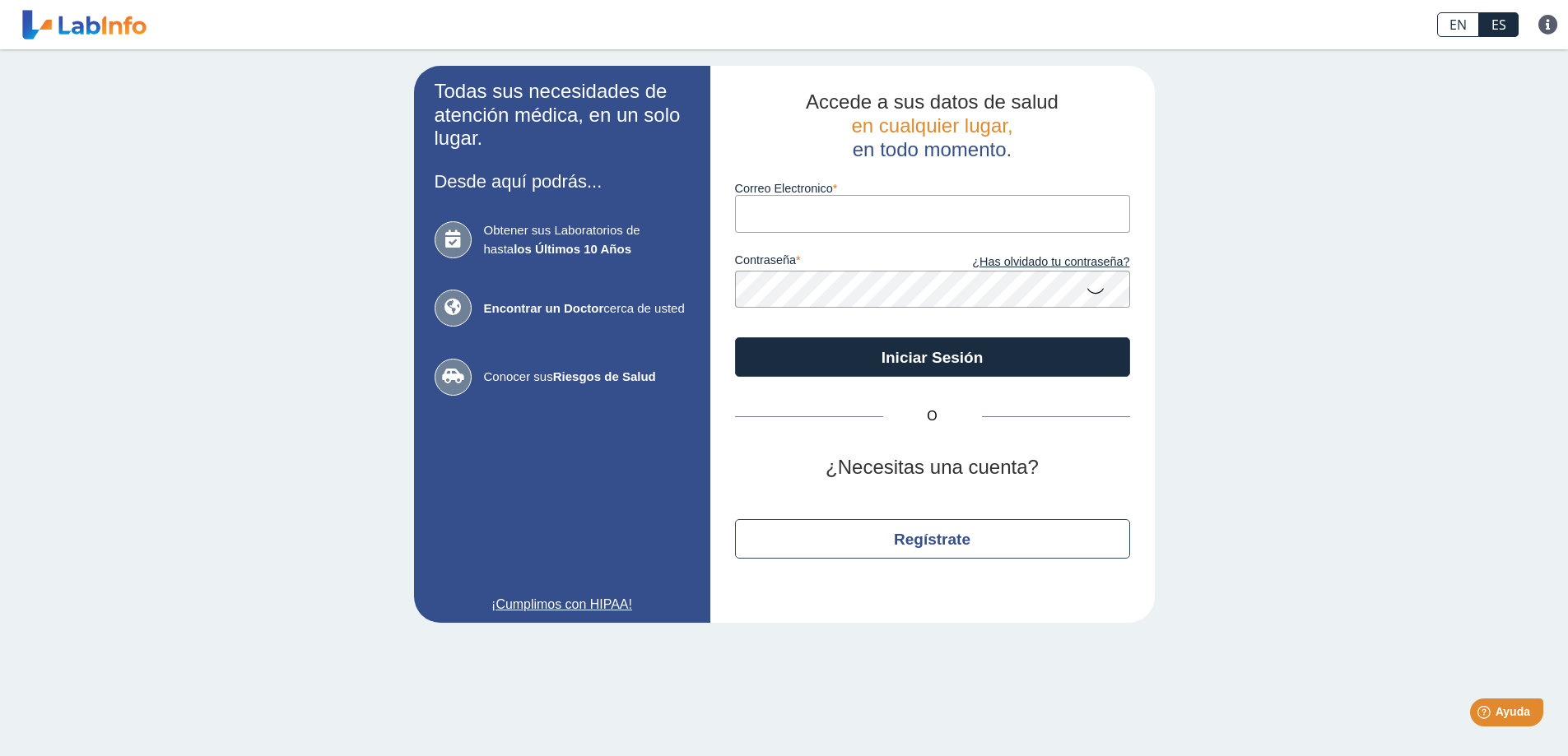
type input "[EMAIL_ADDRESS][DOMAIN_NAME]"
click at [1086, 288] on icon at bounding box center [1095, 290] width 20 height 32
drag, startPoint x: 1241, startPoint y: 389, endPoint x: 1231, endPoint y: 390, distance: 10.0
click at [1241, 389] on div "Todas sus necesidades de atención médica, en un solo lugar. Desde aquí podrás..…" at bounding box center [784, 344] width 1568 height 590
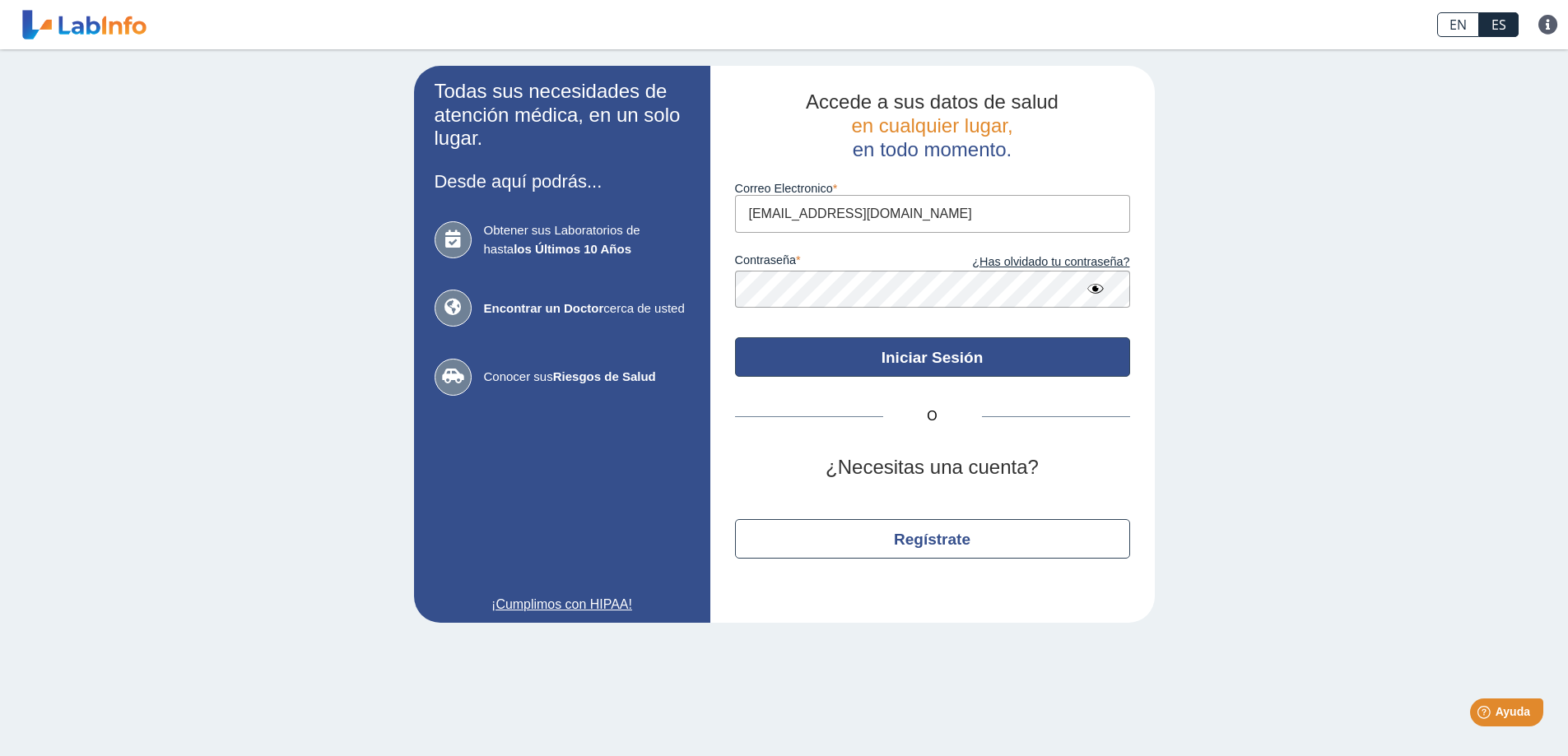
click at [907, 348] on button "Iniciar Sesión" at bounding box center [932, 357] width 395 height 40
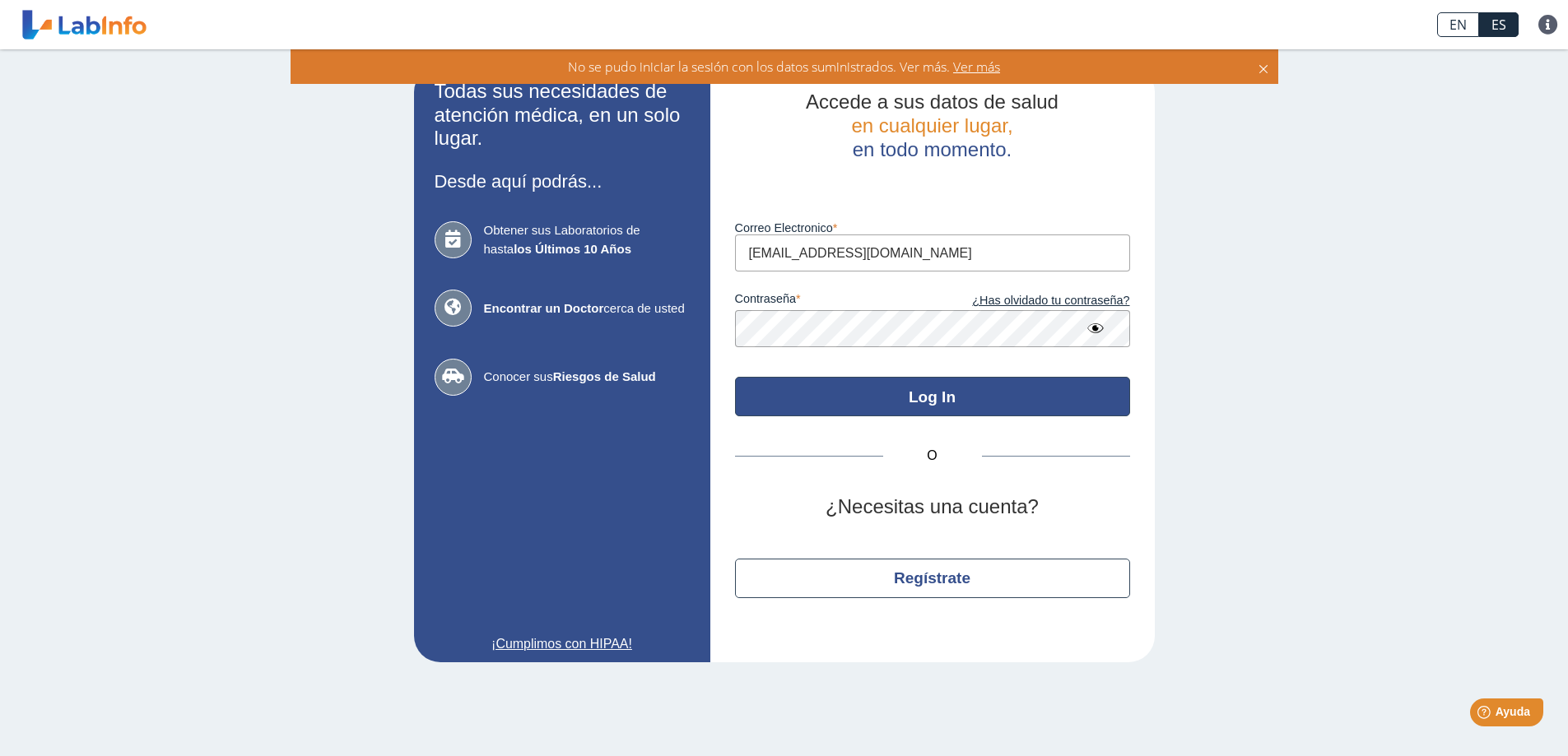
click at [926, 385] on button "Log In" at bounding box center [932, 397] width 395 height 40
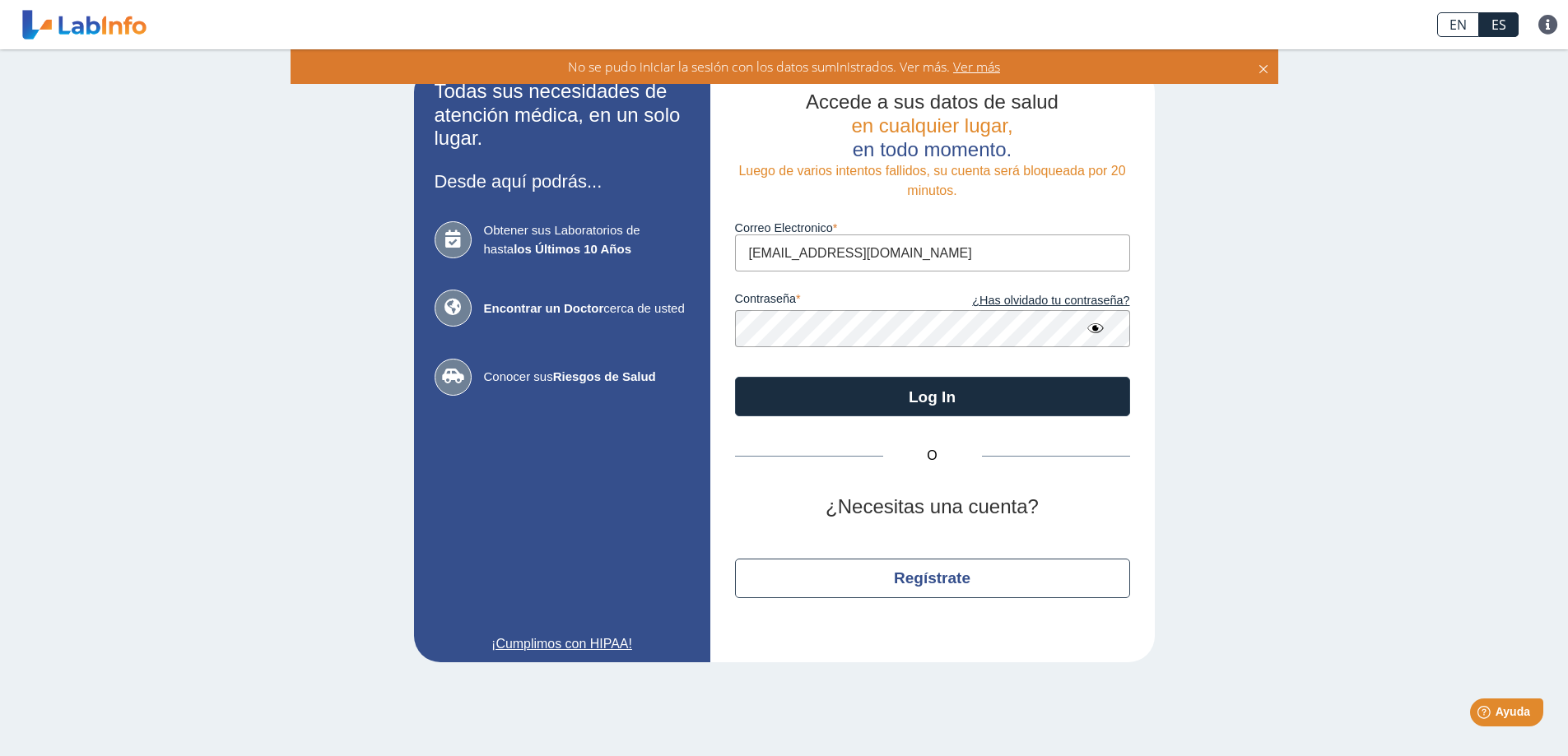
click at [1264, 69] on icon at bounding box center [1262, 66] width 13 height 18
